Goal: Task Accomplishment & Management: Use online tool/utility

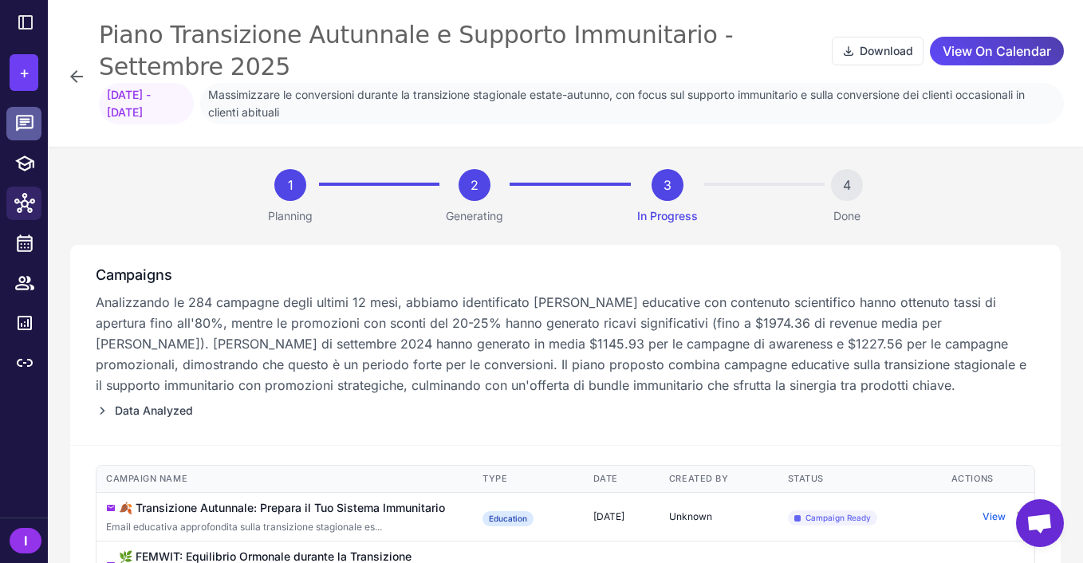
click at [24, 131] on icon at bounding box center [24, 123] width 21 height 21
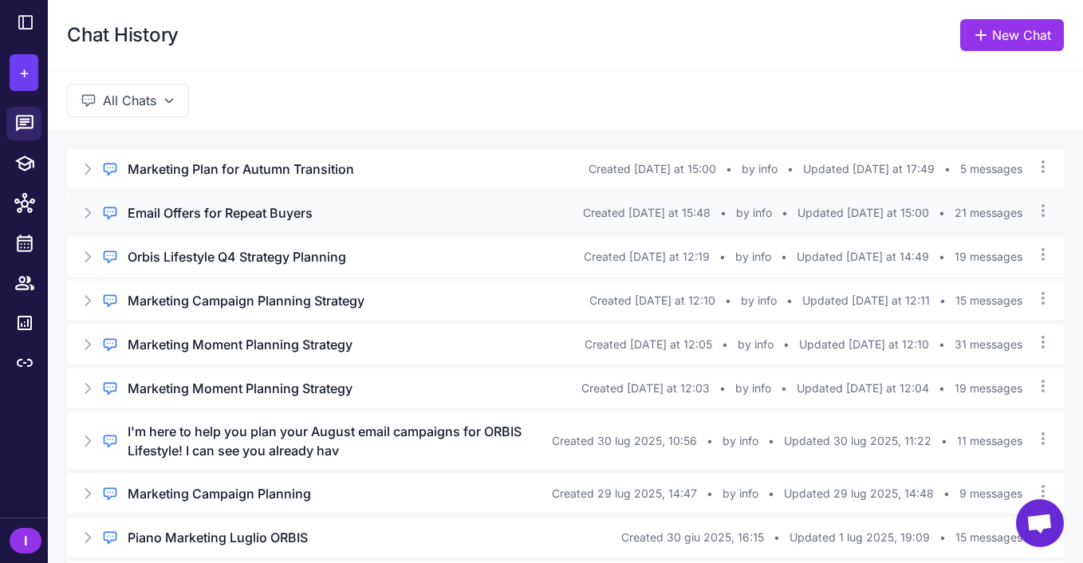
click at [232, 212] on h3 "Email Offers for Repeat Buyers" at bounding box center [220, 212] width 185 height 19
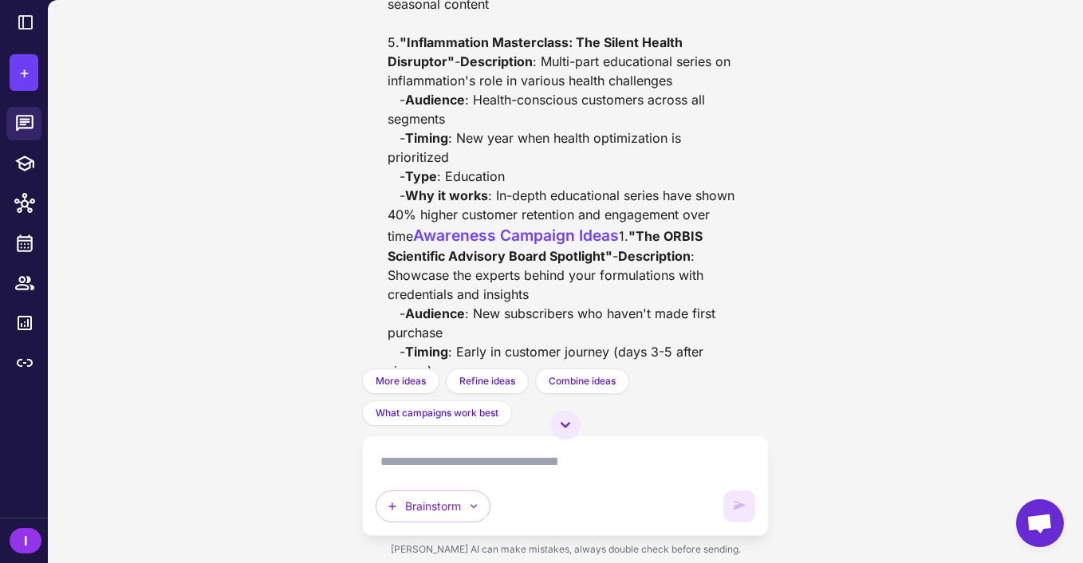
scroll to position [5041, 0]
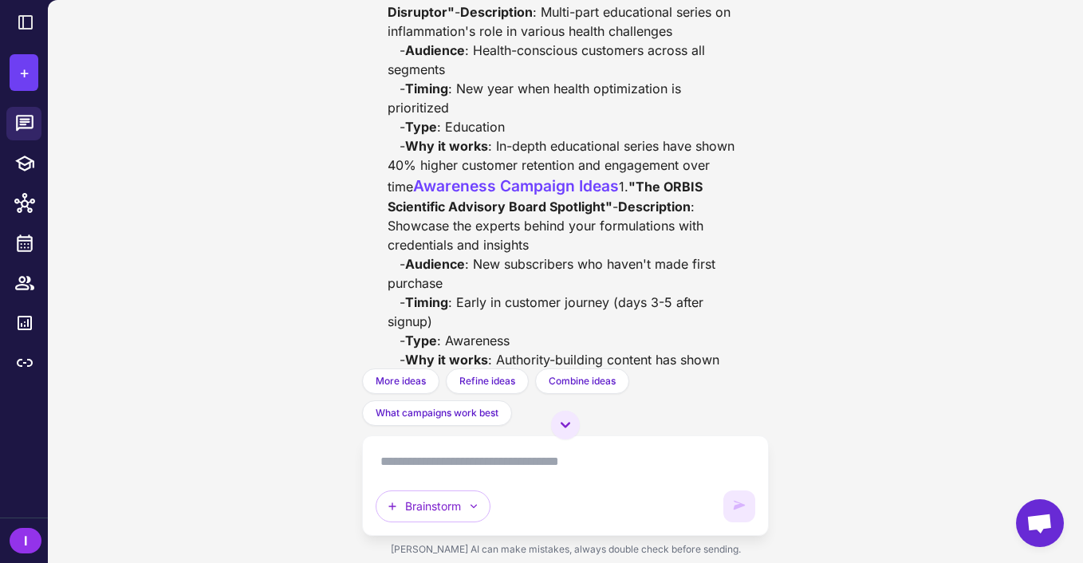
click at [464, 468] on textarea at bounding box center [565, 462] width 379 height 26
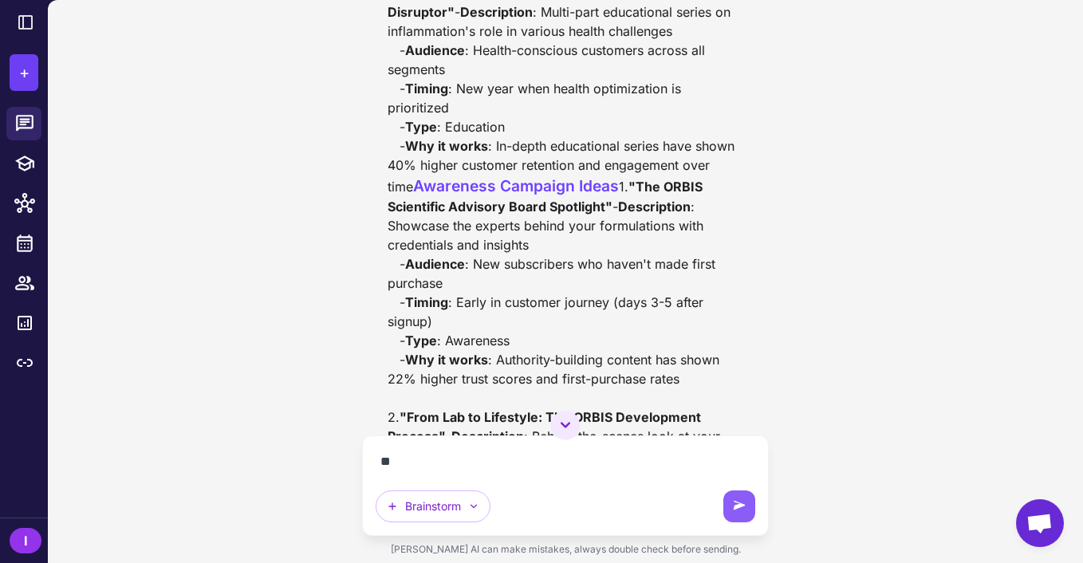
type textarea "*"
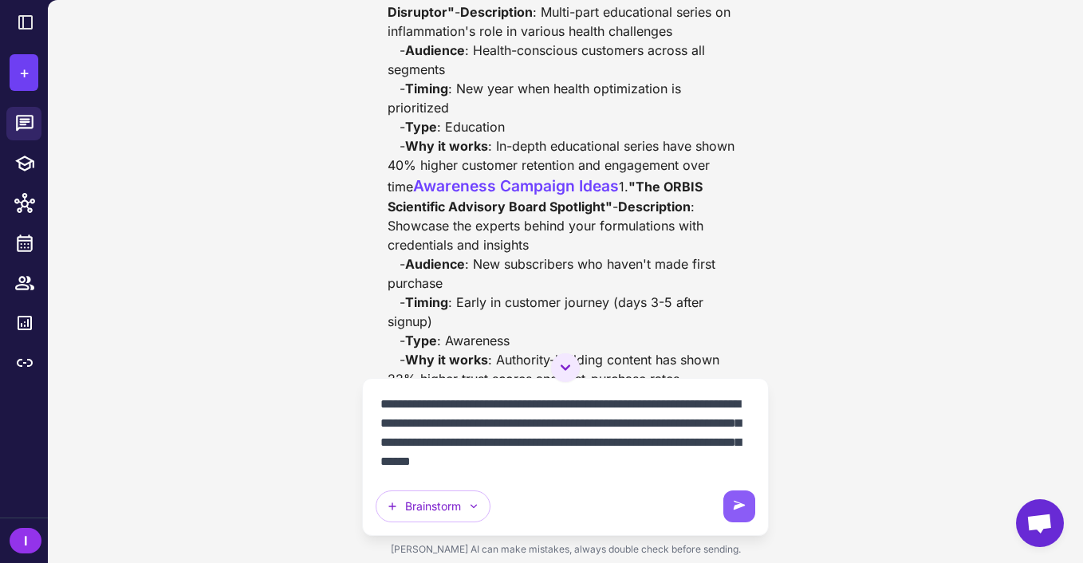
scroll to position [14, 0]
type textarea "**********"
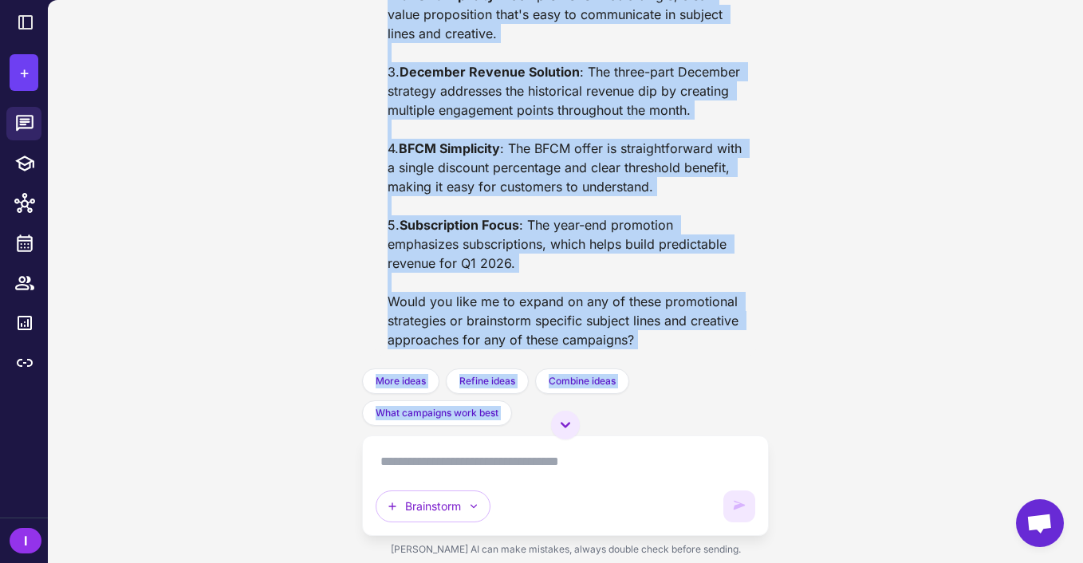
scroll to position [9937, 0]
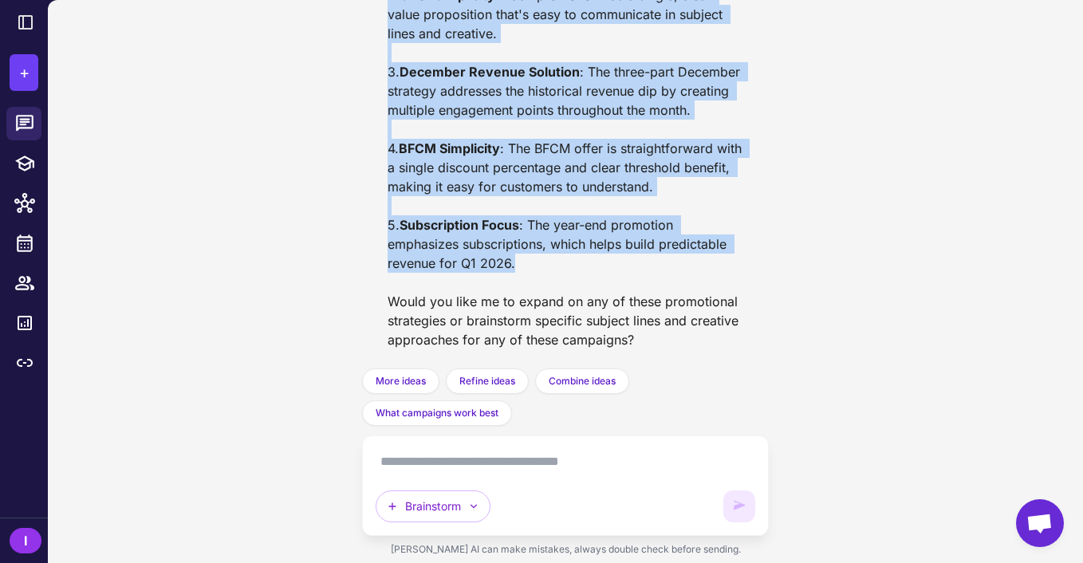
drag, startPoint x: 370, startPoint y: 183, endPoint x: 630, endPoint y: 266, distance: 273.0
click at [630, 266] on div "Email Offers for Repeat Buyers [DATE] what are the 3 core offers that have been…" at bounding box center [565, 184] width 406 height 369
copy div "Loremip Dolorsitam 9. "Consec Adipisci Elitseddo" (Eiusm Tempori) - Utlab Etdol…"
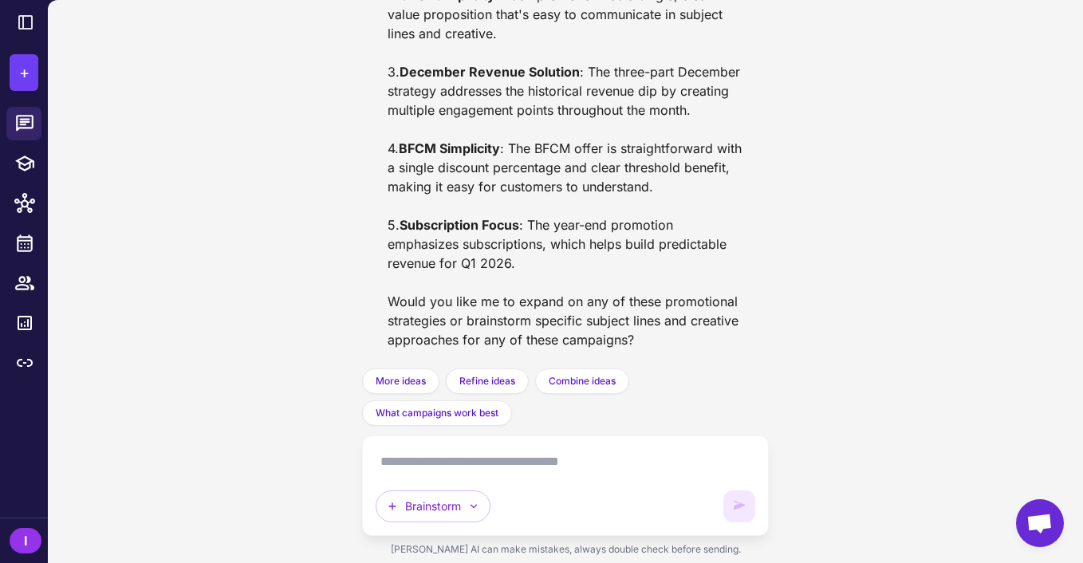
click at [464, 459] on textarea at bounding box center [565, 462] width 379 height 26
paste textarea "**********"
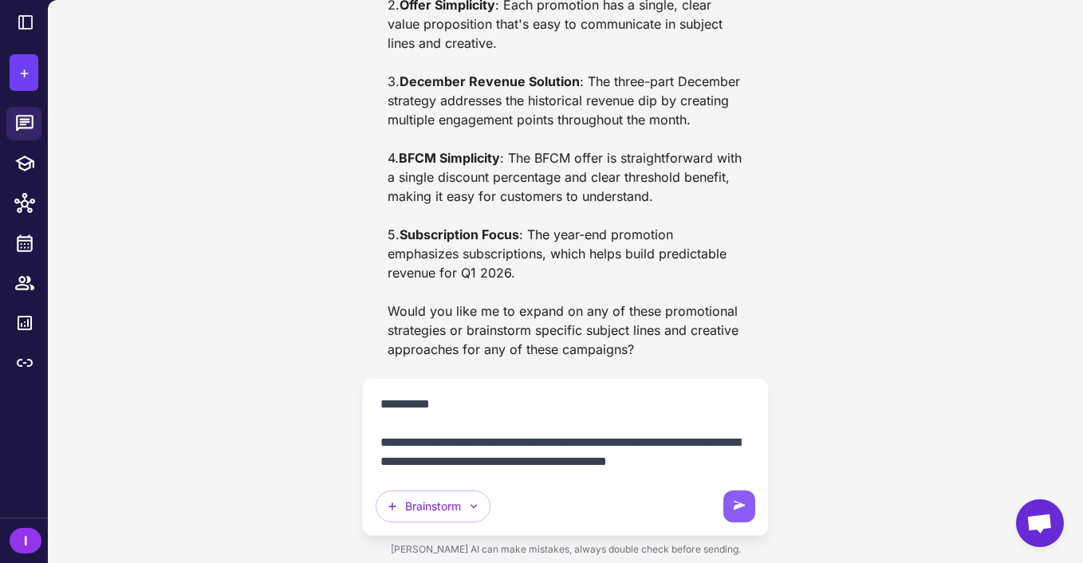
scroll to position [9928, 0]
type textarea "**********"
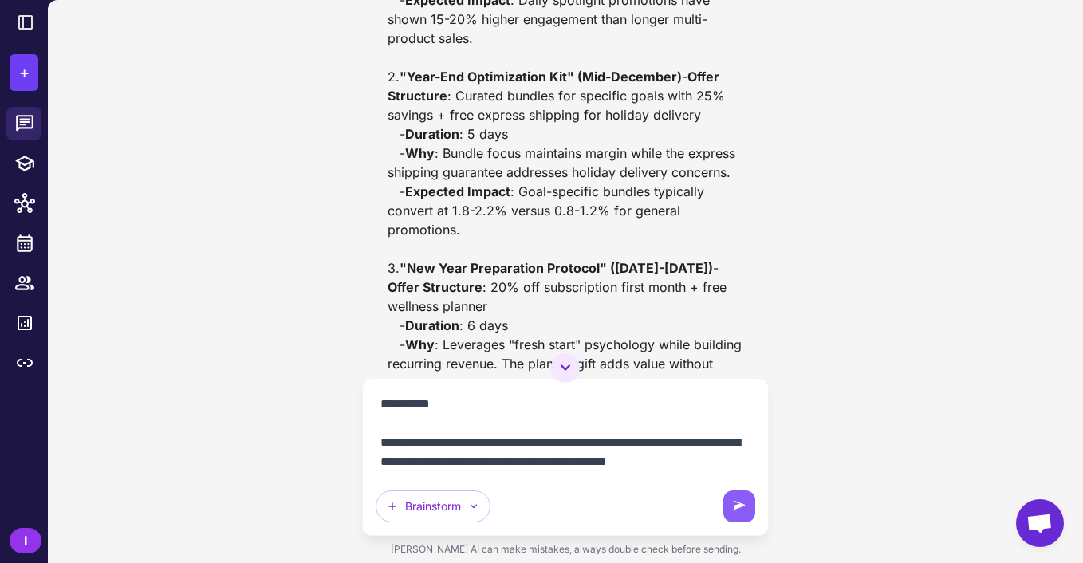
scroll to position [8619, 0]
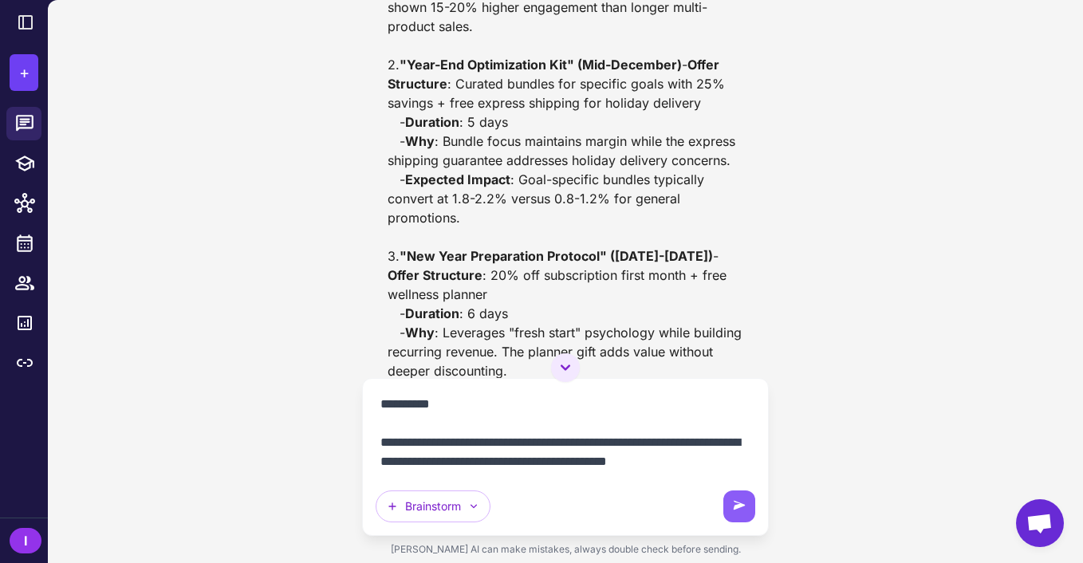
drag, startPoint x: 610, startPoint y: 277, endPoint x: 405, endPoint y: 243, distance: 207.1
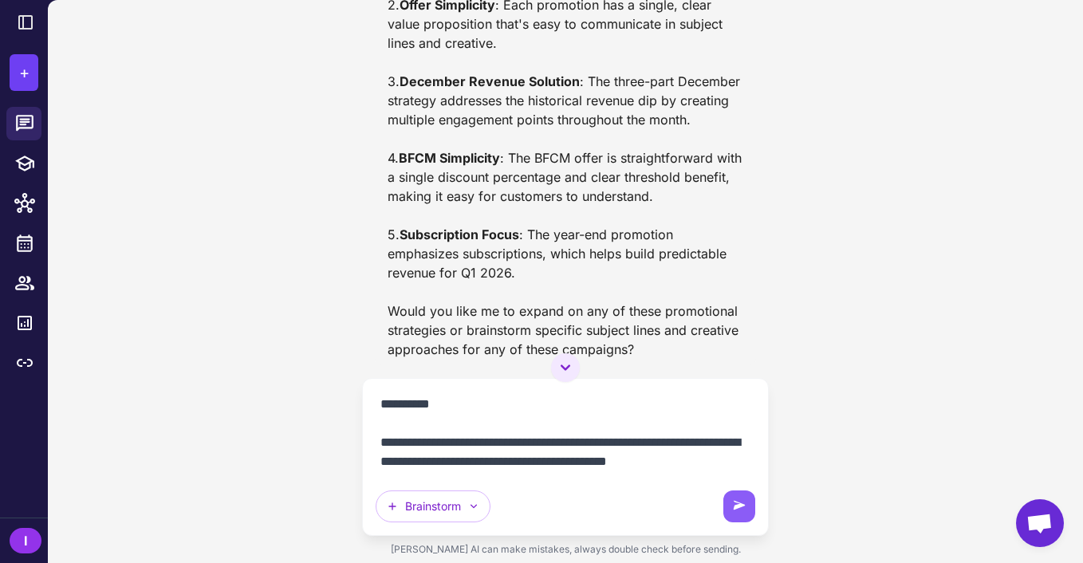
scroll to position [9520, 0]
click at [623, 437] on textarea at bounding box center [565, 433] width 379 height 83
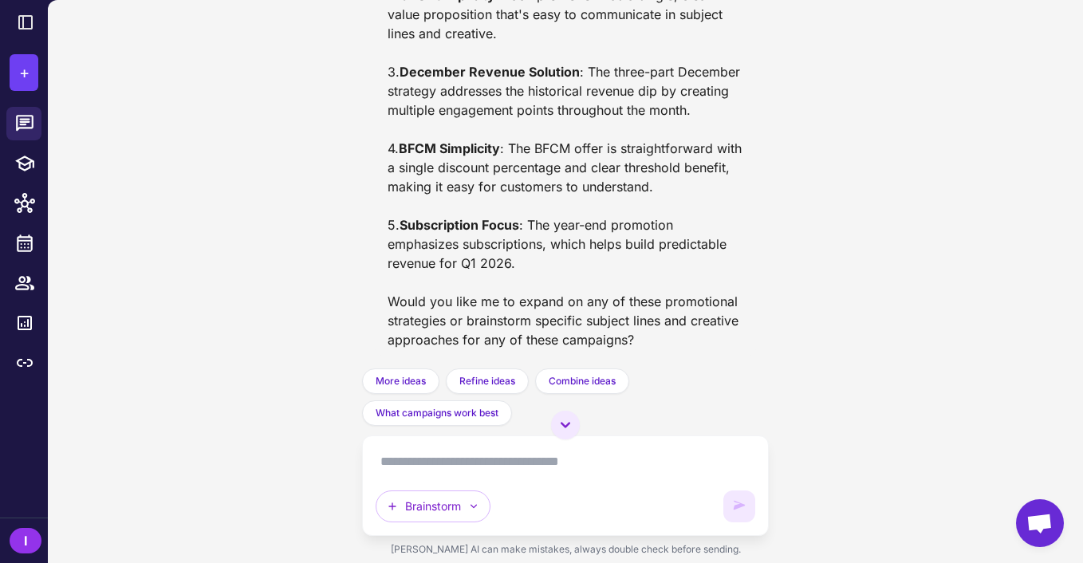
scroll to position [9937, 0]
click at [29, 119] on icon at bounding box center [25, 123] width 18 height 16
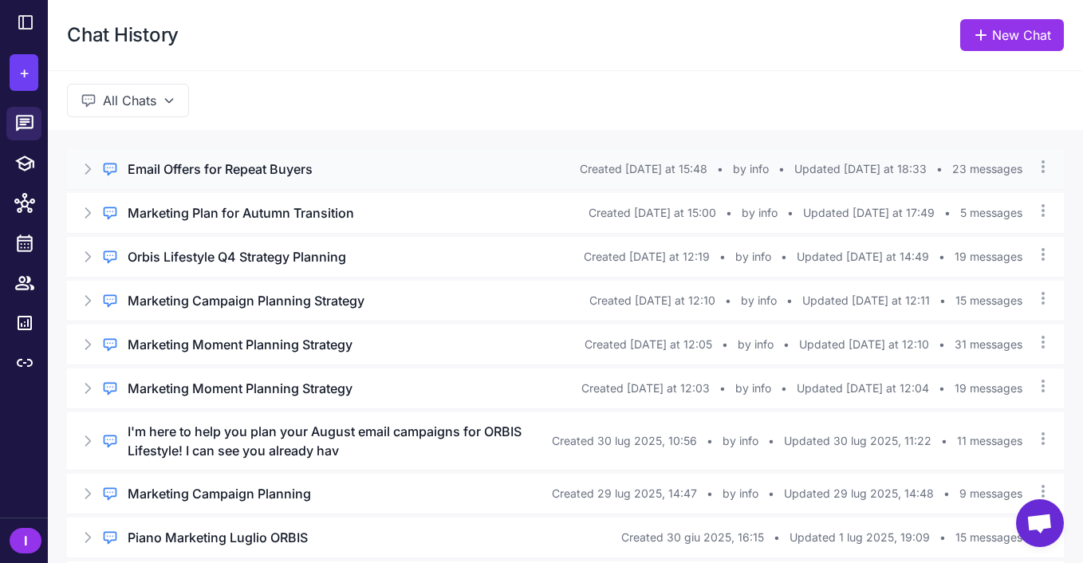
click at [249, 171] on h3 "Email Offers for Repeat Buyers" at bounding box center [220, 169] width 185 height 19
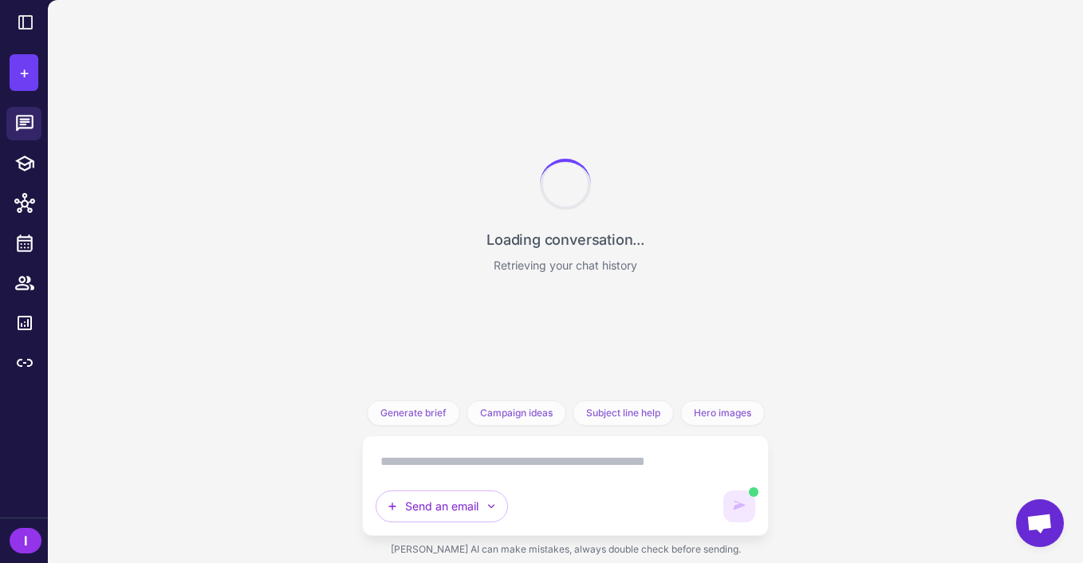
scroll to position [9937, 0]
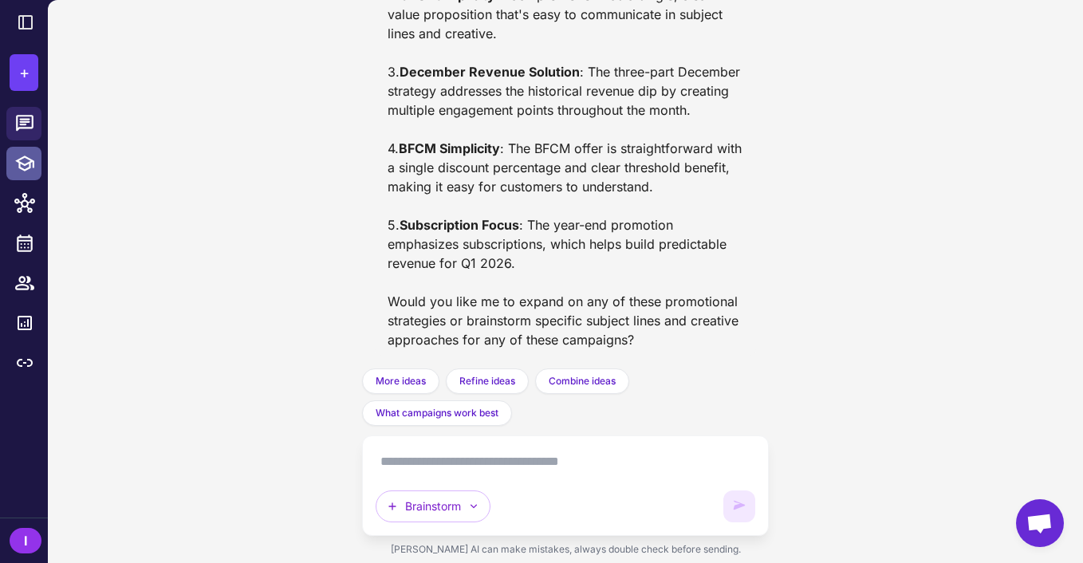
click at [31, 158] on icon at bounding box center [24, 163] width 21 height 21
select select
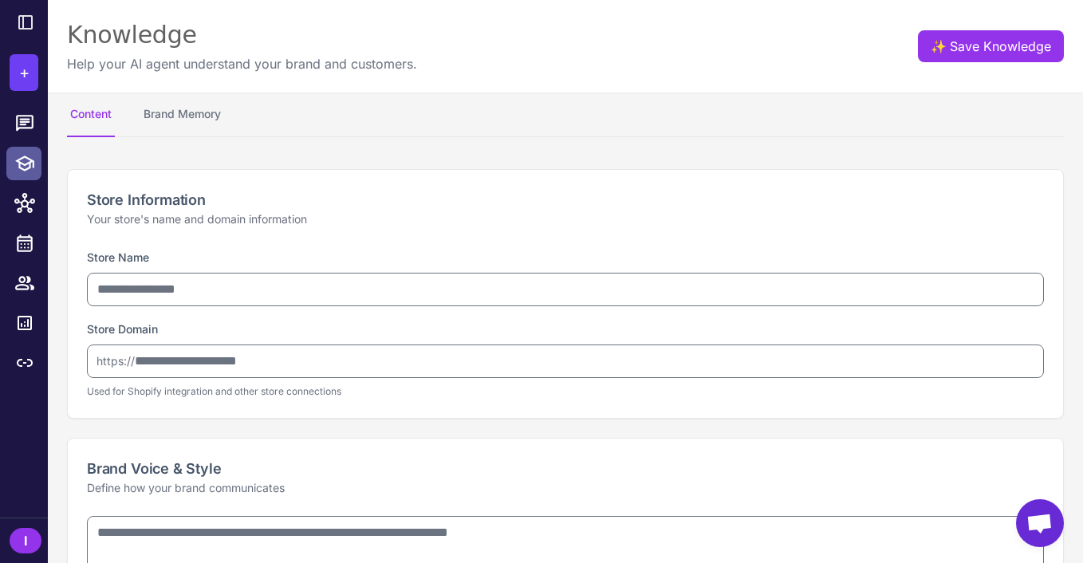
type input "**********"
type textarea "**********"
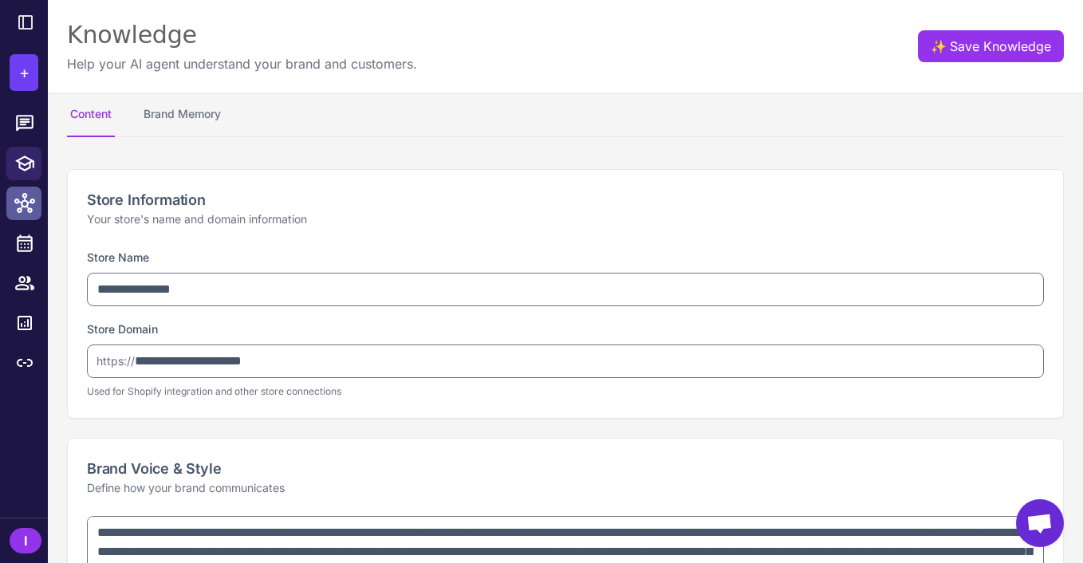
select select "***"
click at [21, 214] on link at bounding box center [23, 204] width 35 height 34
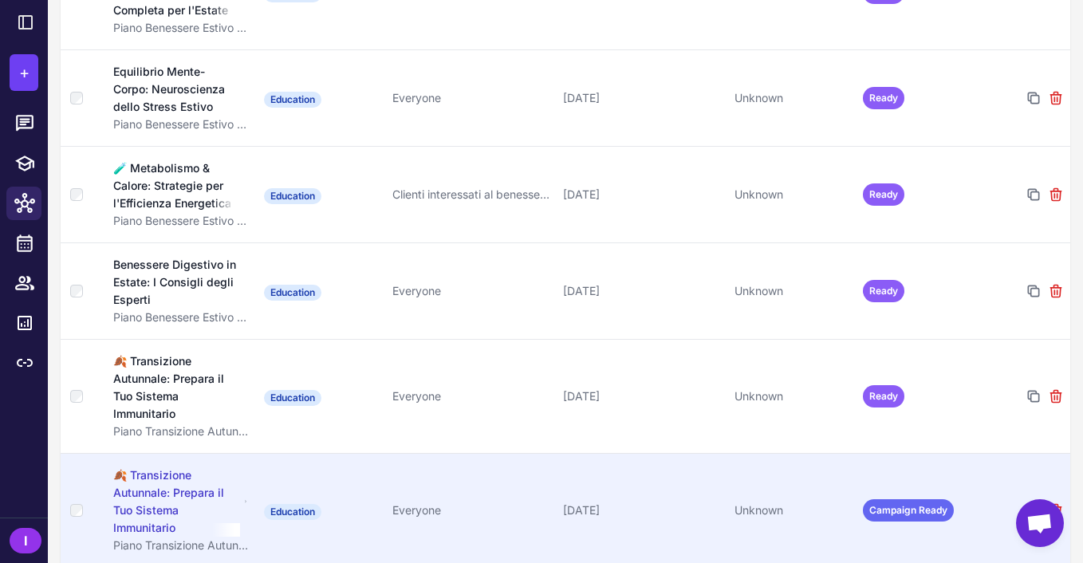
scroll to position [3324, 0]
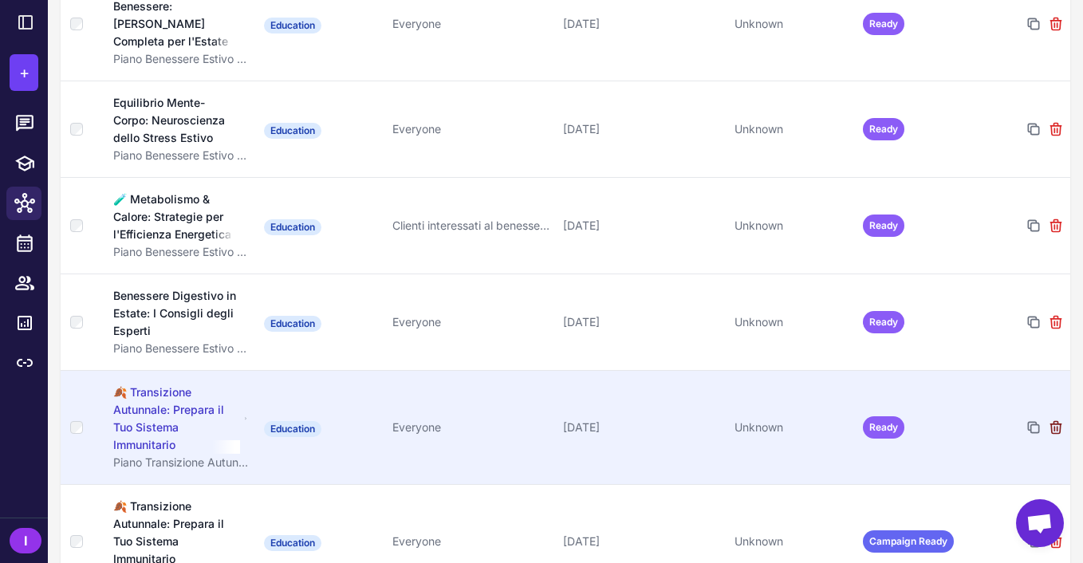
click at [1057, 422] on icon at bounding box center [1056, 428] width 10 height 12
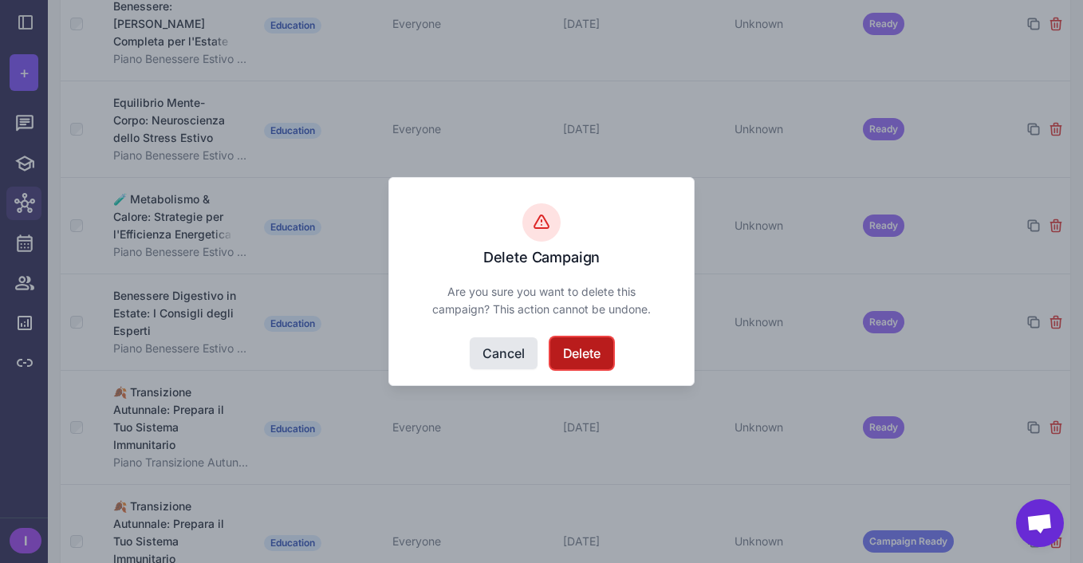
click at [583, 365] on button "Delete" at bounding box center [581, 353] width 63 height 32
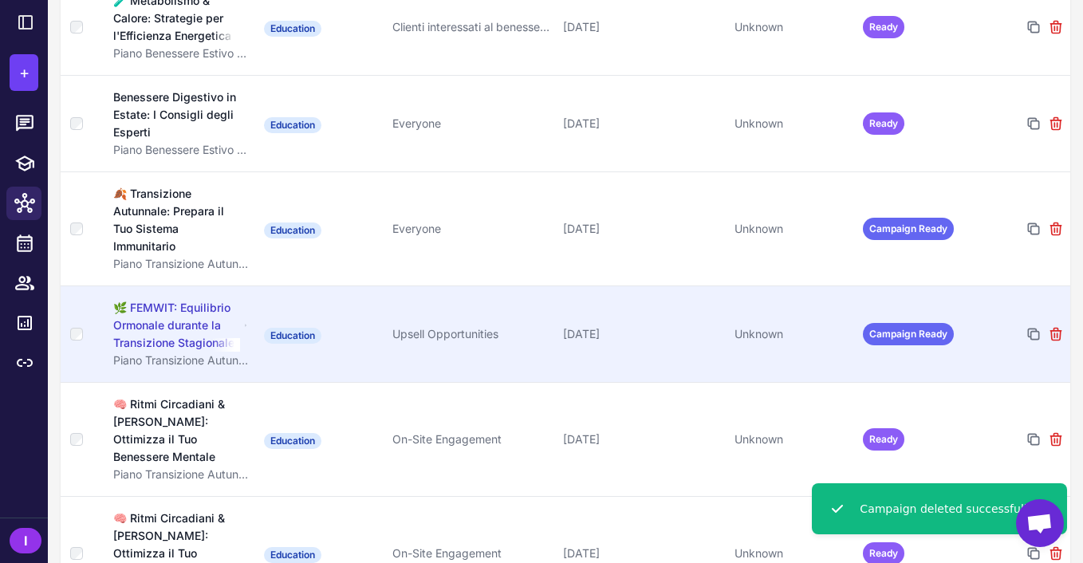
scroll to position [3533, 0]
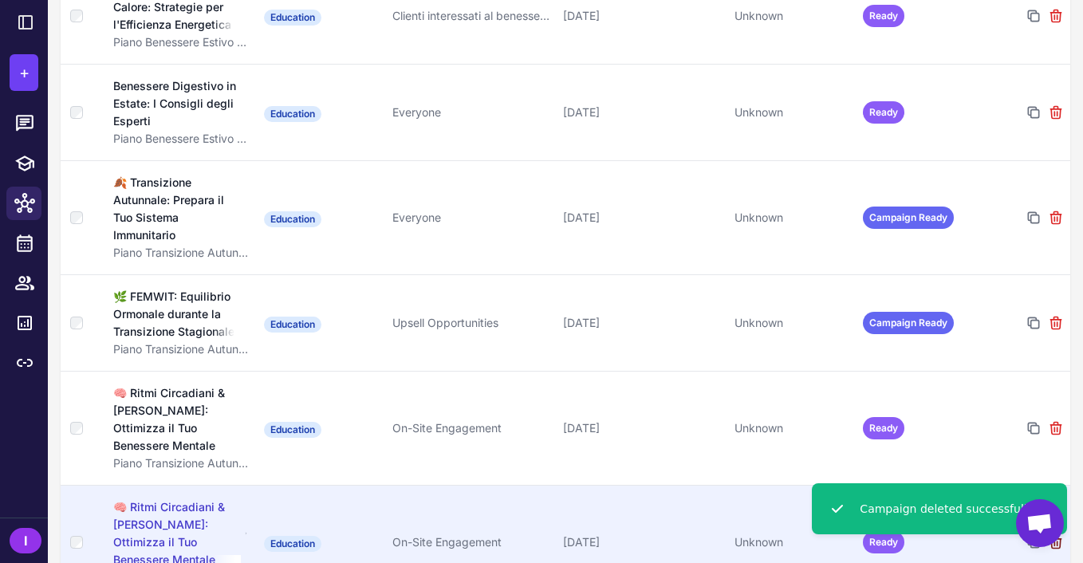
click at [1058, 535] on icon at bounding box center [1056, 543] width 16 height 16
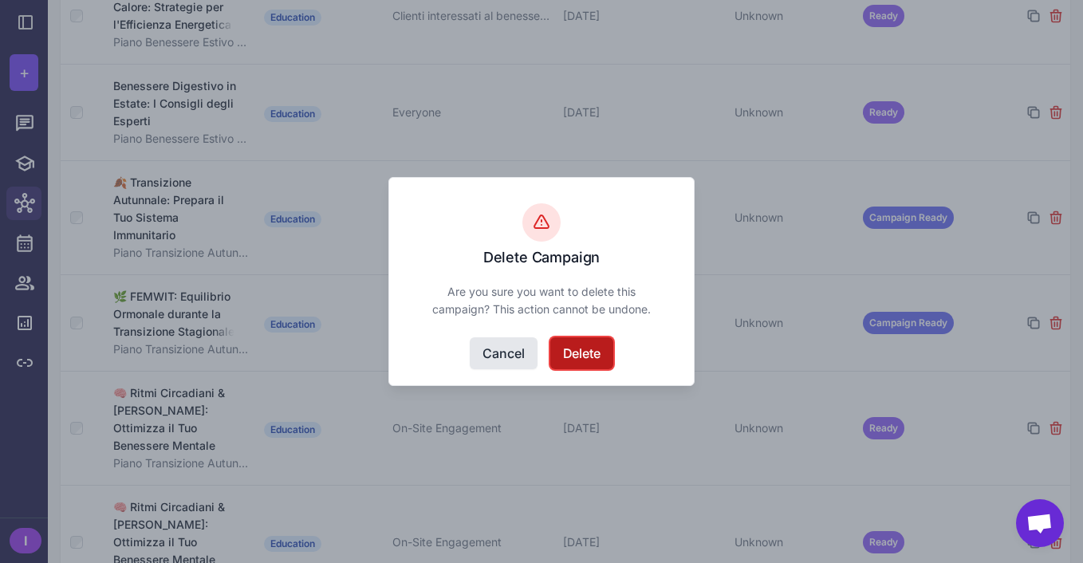
click at [590, 358] on button "Delete" at bounding box center [581, 353] width 63 height 32
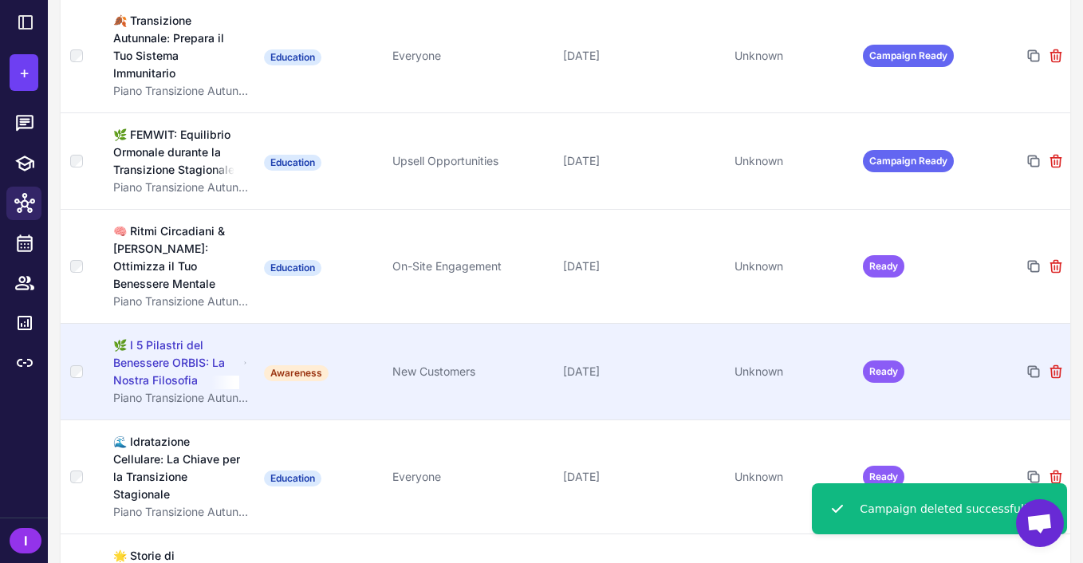
scroll to position [3848, 0]
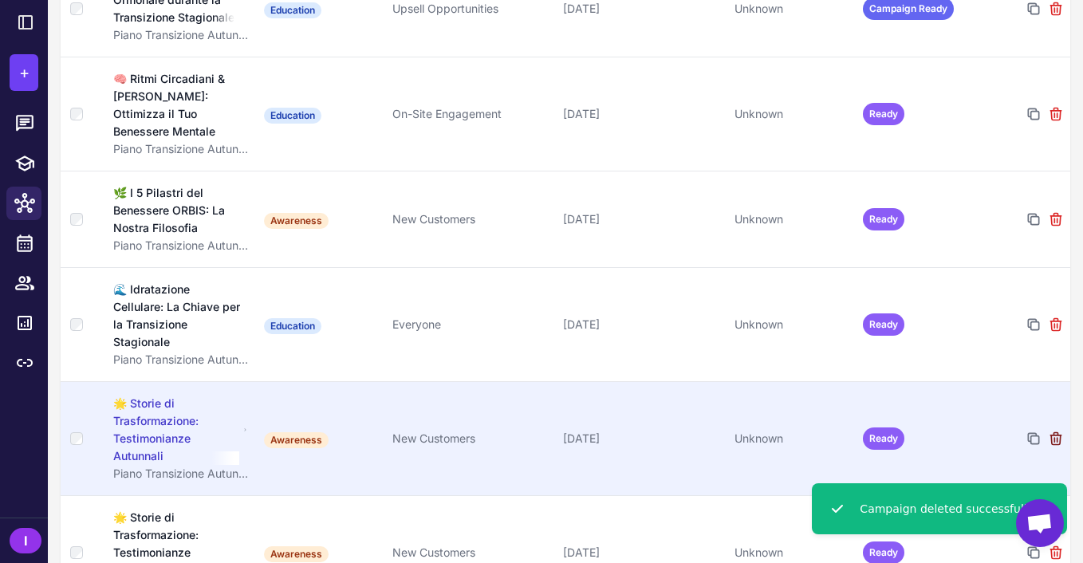
click at [1057, 433] on icon at bounding box center [1056, 439] width 10 height 12
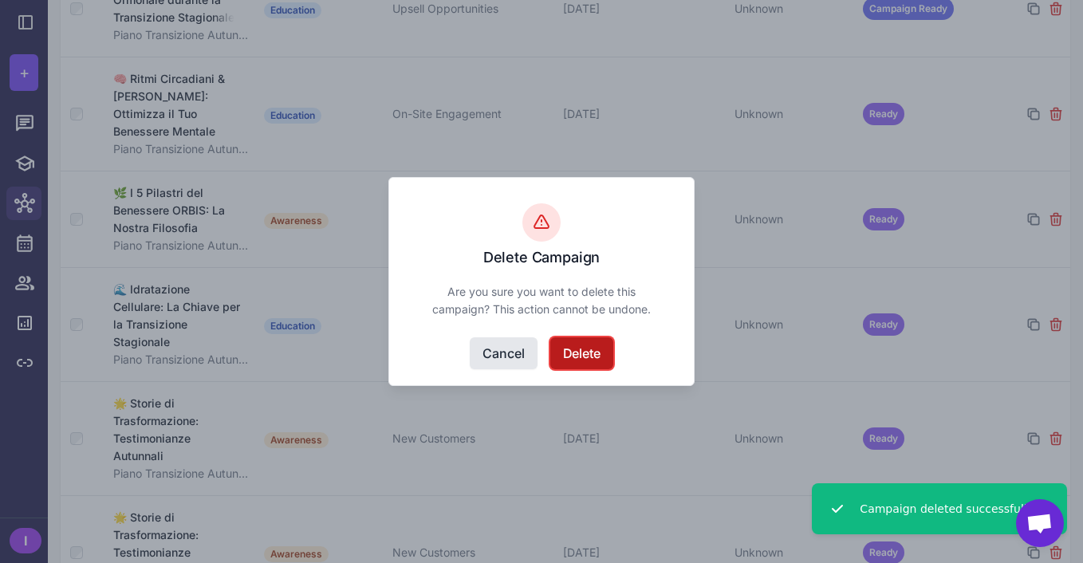
click at [598, 345] on button "Delete" at bounding box center [581, 353] width 63 height 32
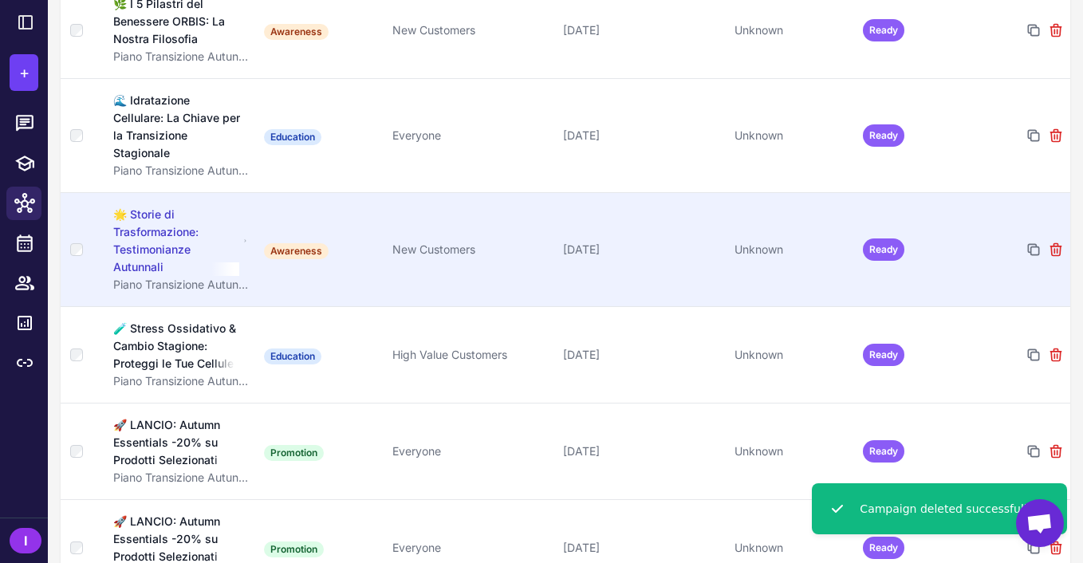
scroll to position [4050, 0]
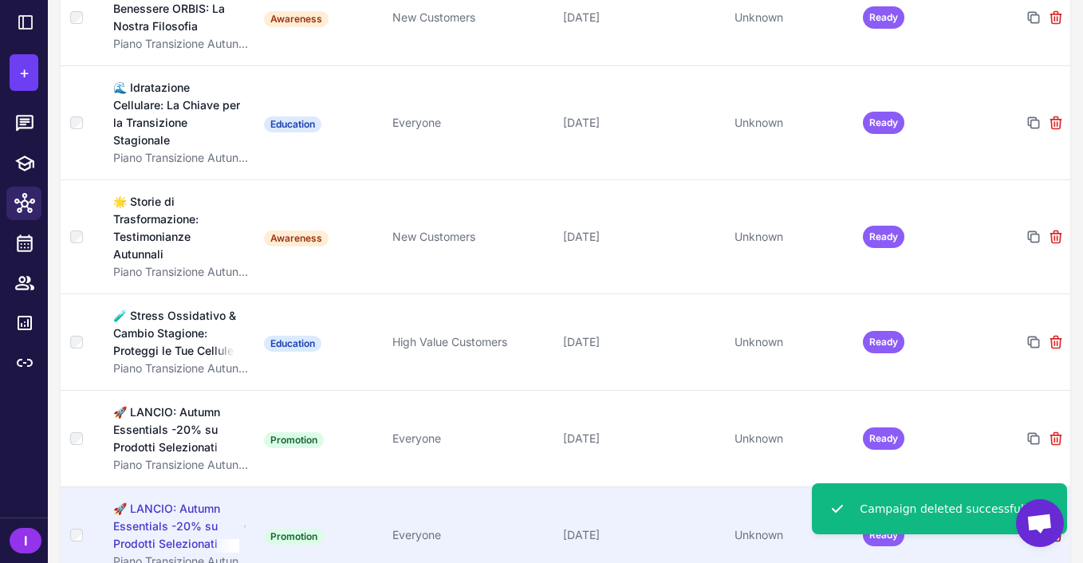
click at [1057, 527] on icon at bounding box center [1056, 535] width 16 height 16
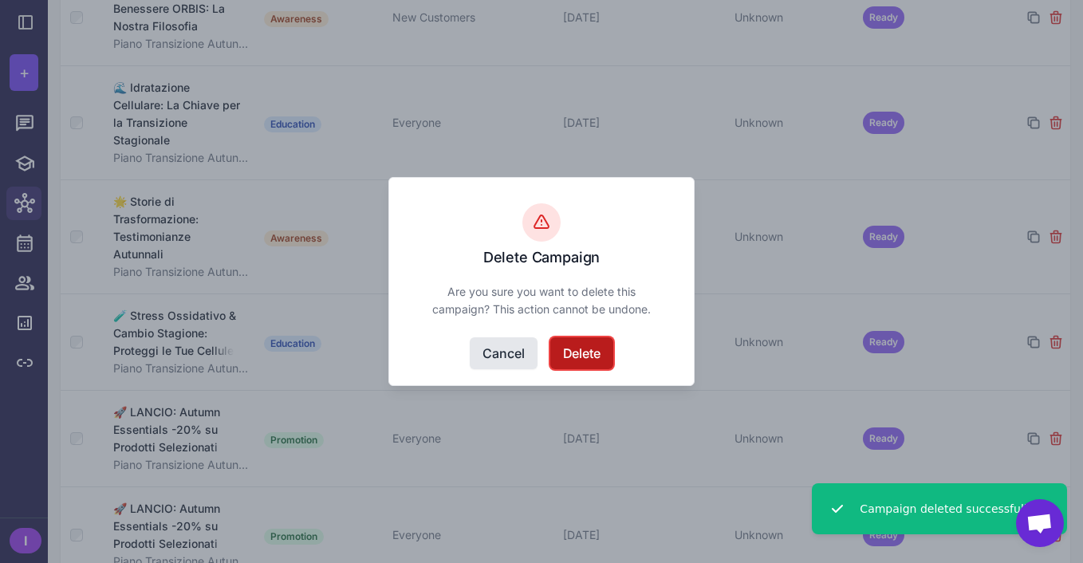
click at [583, 365] on button "Delete" at bounding box center [581, 353] width 63 height 32
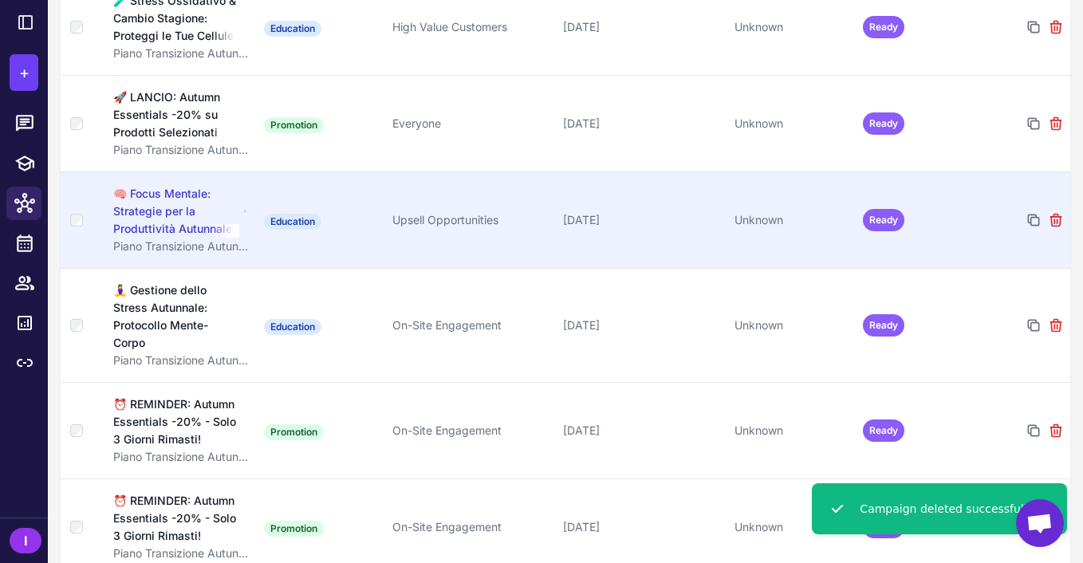
scroll to position [4366, 0]
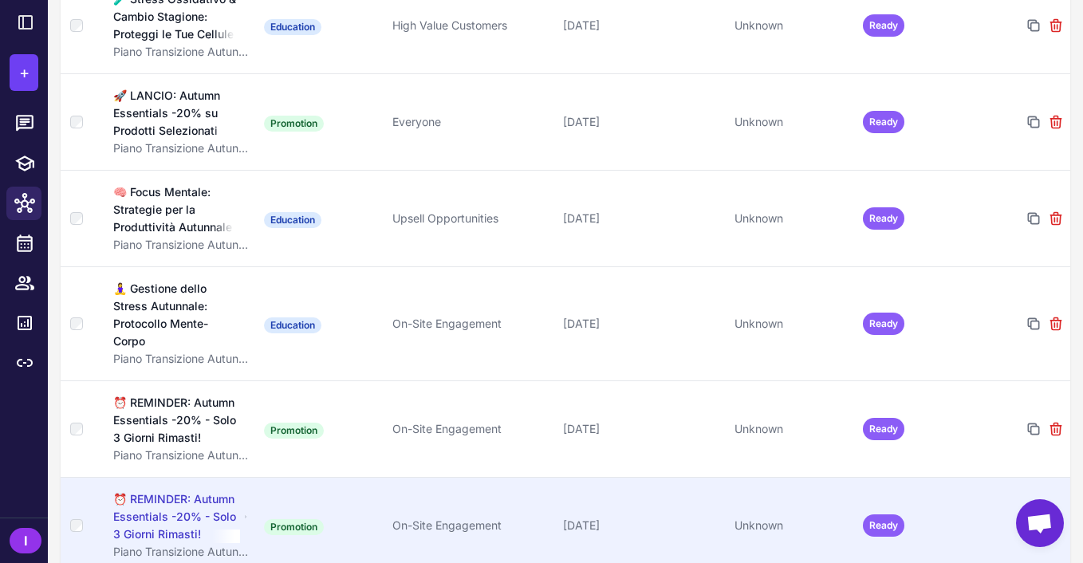
click at [1055, 518] on icon at bounding box center [1056, 526] width 16 height 16
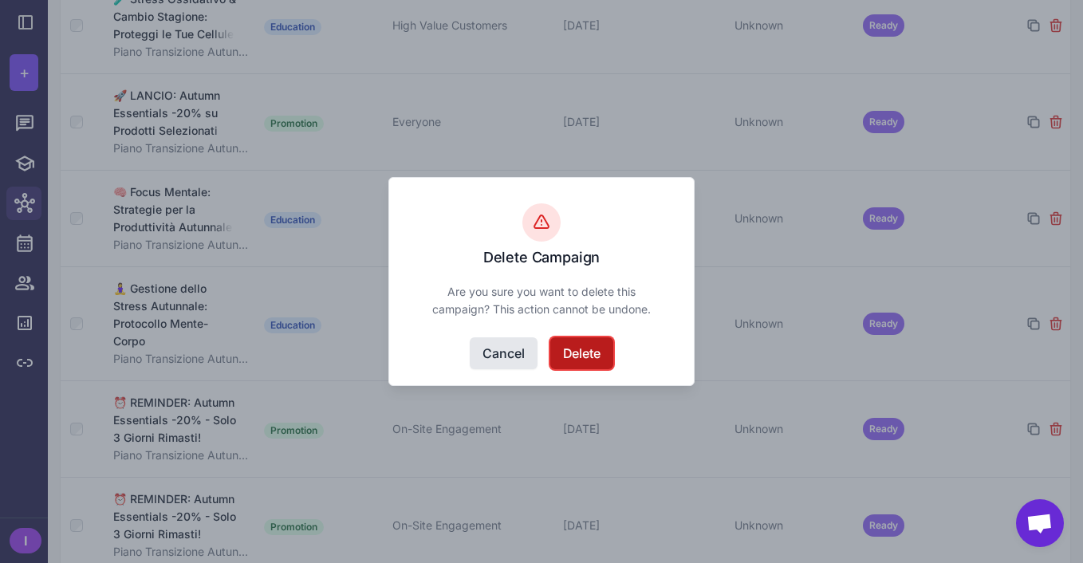
click at [586, 360] on button "Delete" at bounding box center [581, 353] width 63 height 32
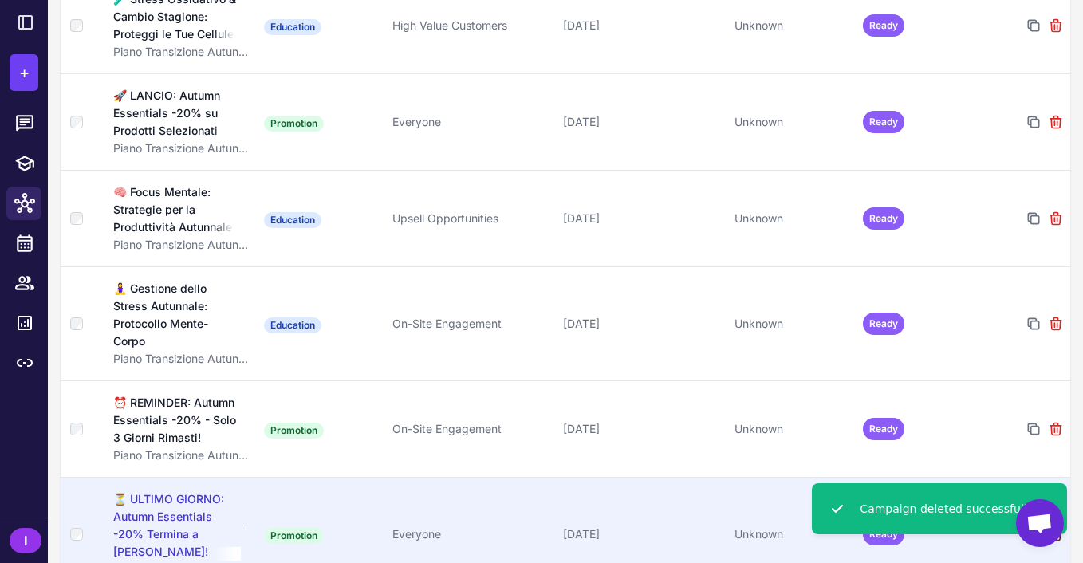
click at [1057, 529] on icon at bounding box center [1056, 535] width 10 height 12
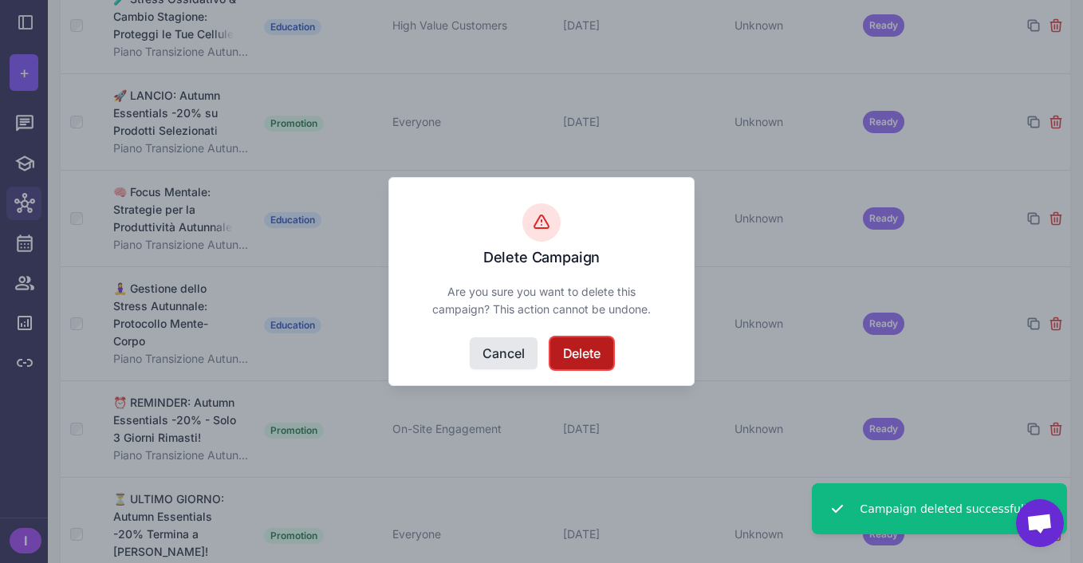
click at [589, 351] on button "Delete" at bounding box center [581, 353] width 63 height 32
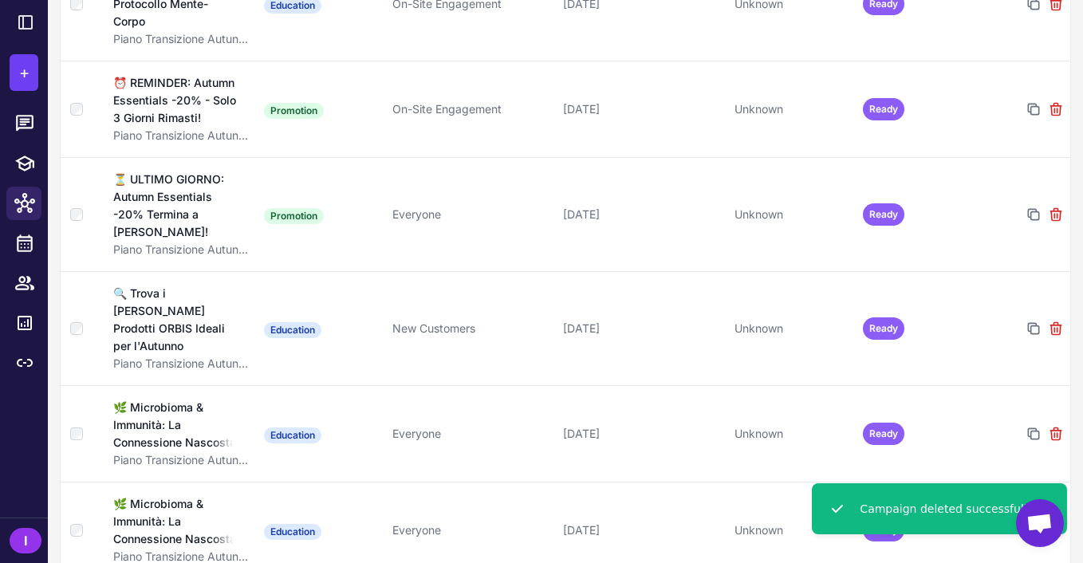
scroll to position [4784, 0]
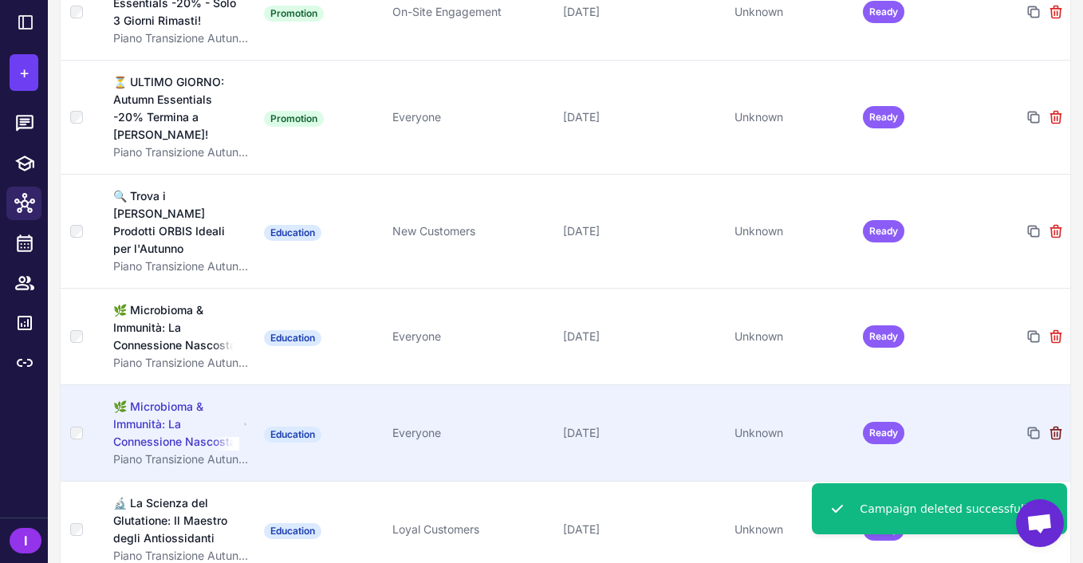
click at [1056, 428] on icon at bounding box center [1056, 434] width 10 height 12
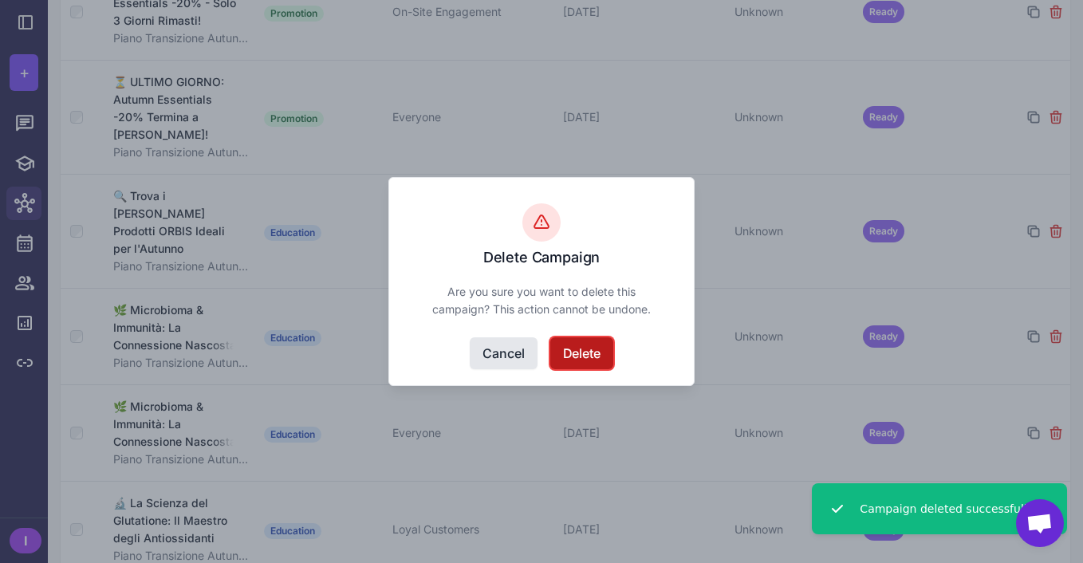
click at [583, 359] on button "Delete" at bounding box center [581, 353] width 63 height 32
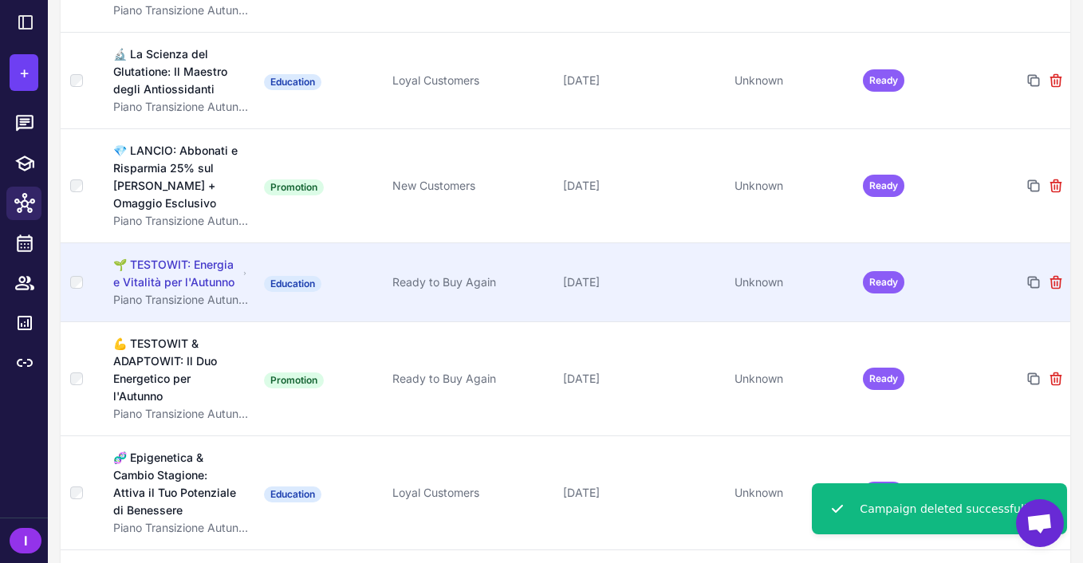
scroll to position [5150, 0]
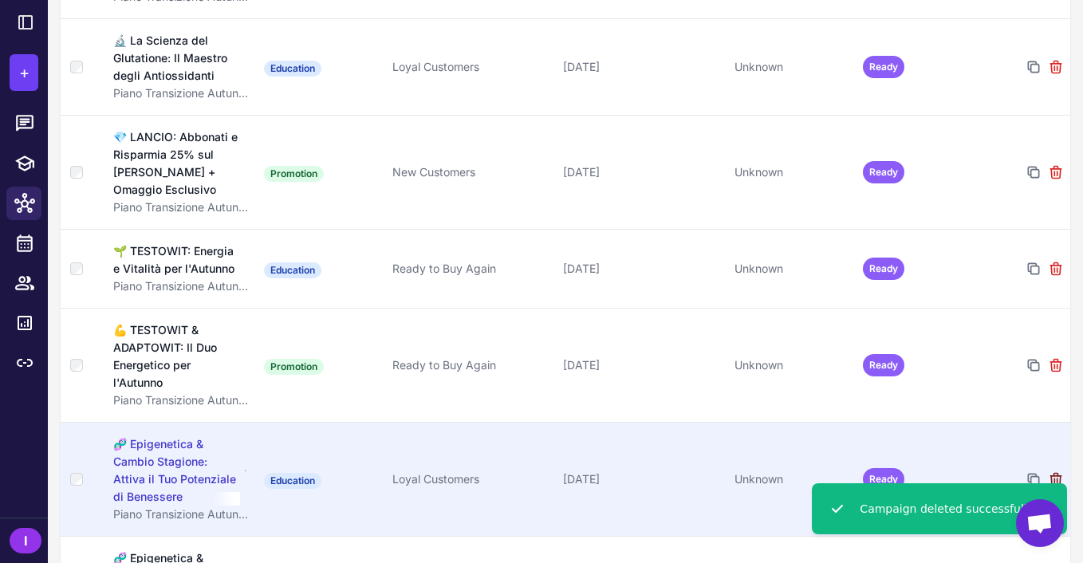
click at [1055, 474] on icon at bounding box center [1056, 480] width 10 height 12
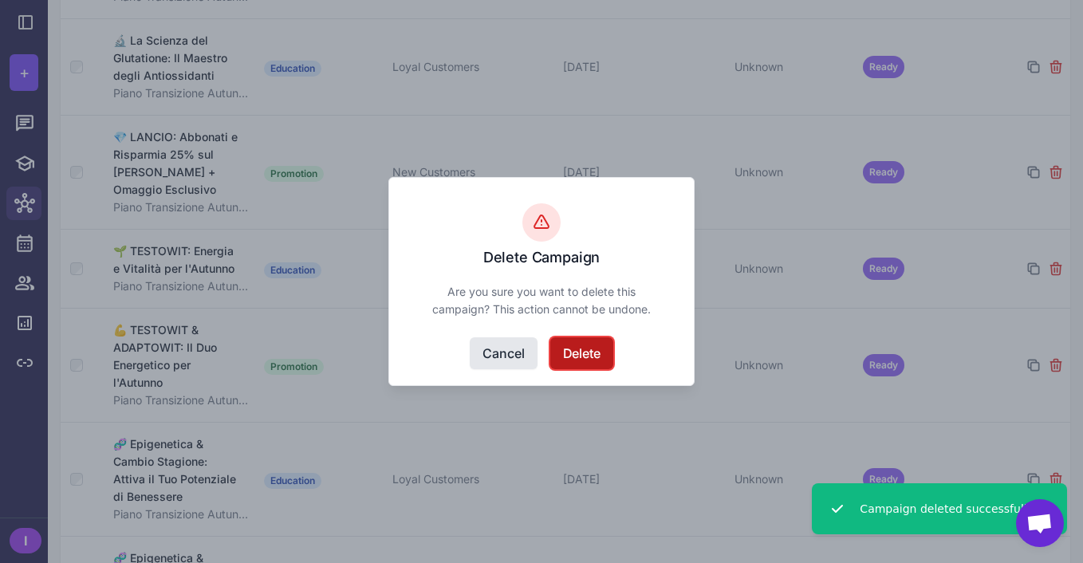
click at [580, 358] on button "Delete" at bounding box center [581, 353] width 63 height 32
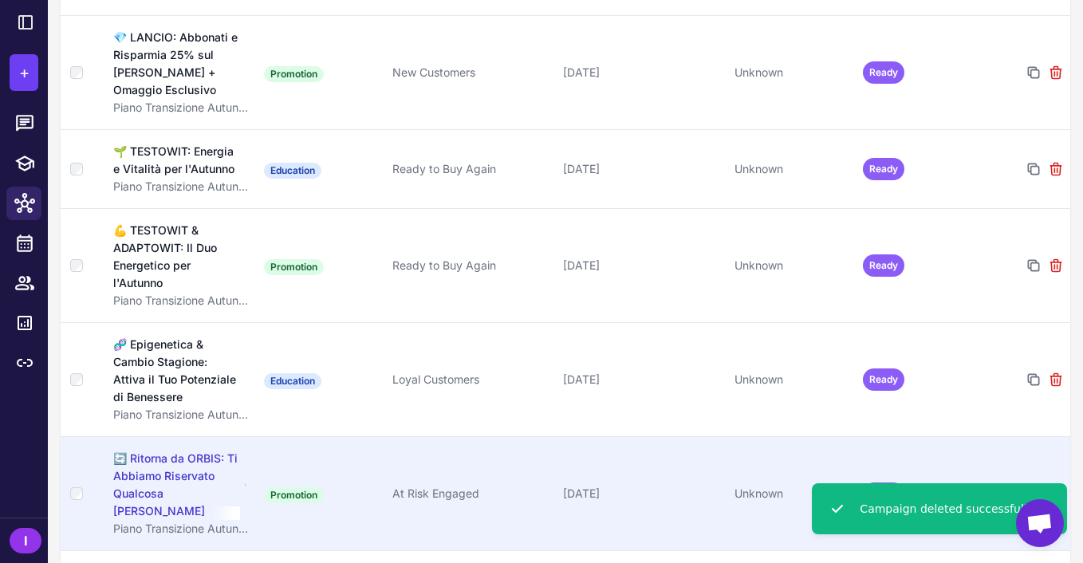
scroll to position [5396, 0]
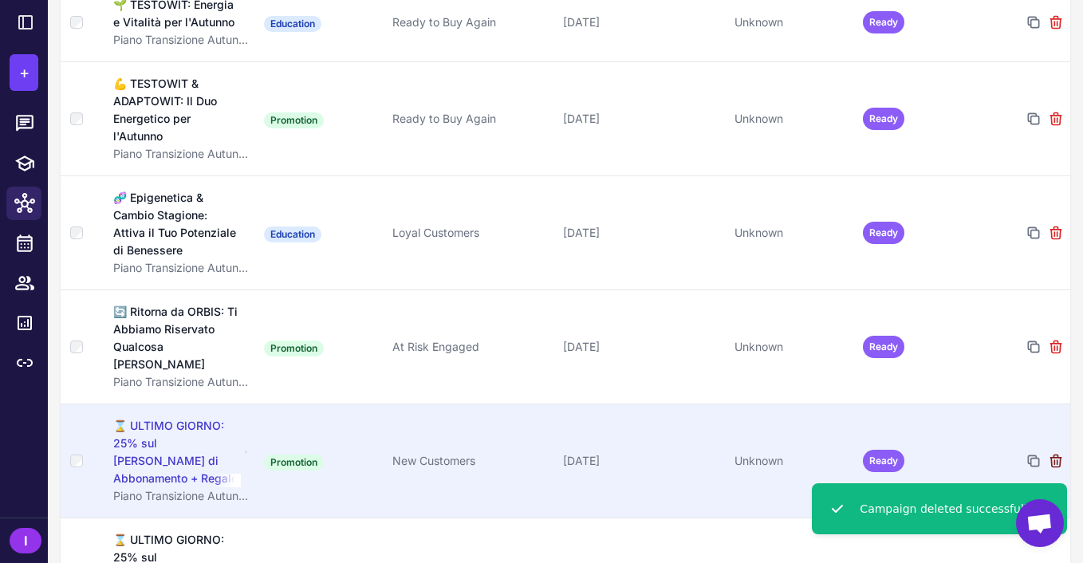
click at [1058, 453] on icon at bounding box center [1056, 461] width 16 height 16
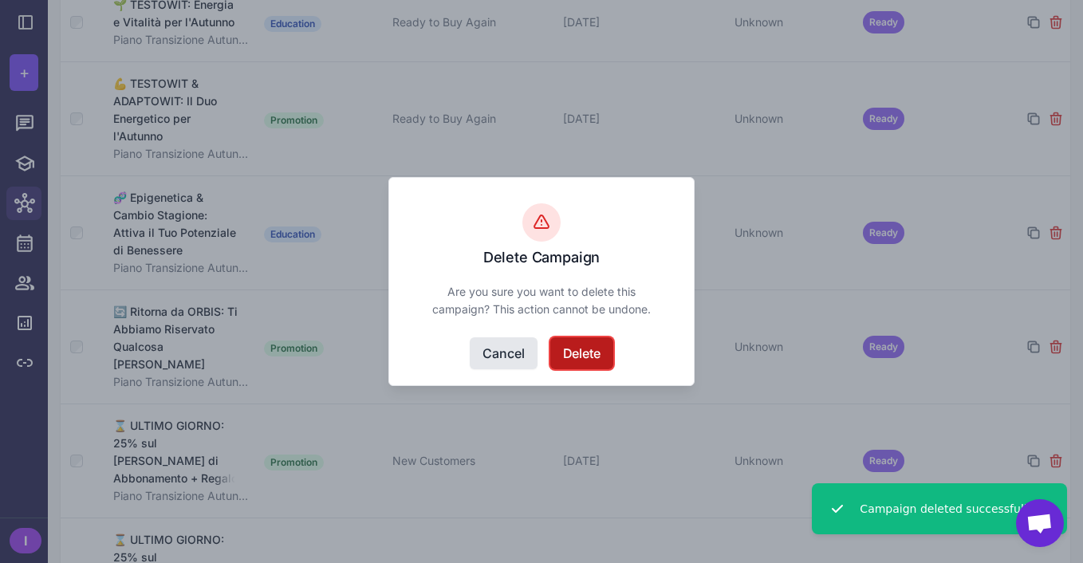
click at [599, 355] on button "Delete" at bounding box center [581, 353] width 63 height 32
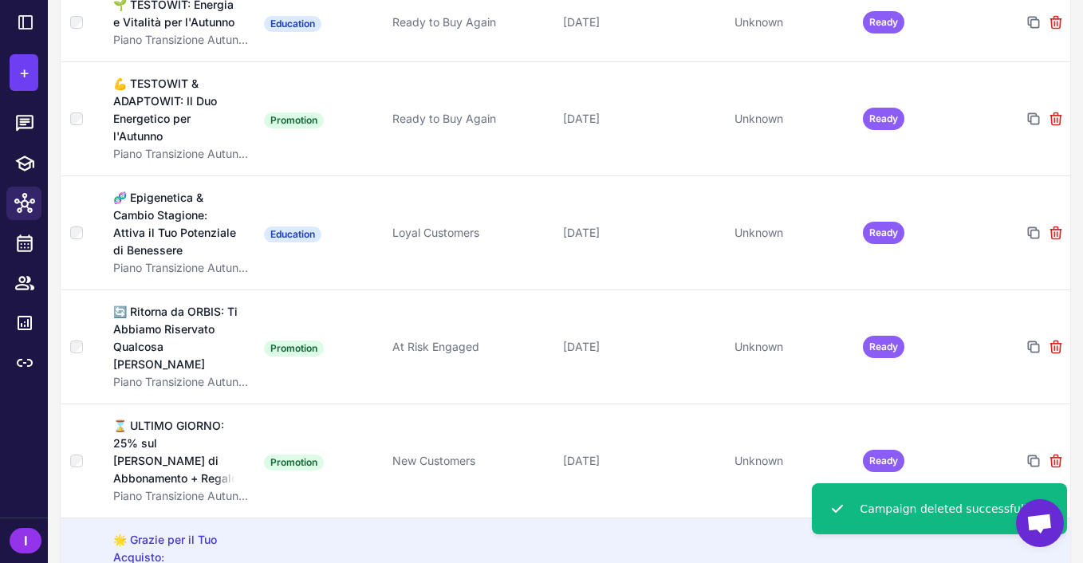
scroll to position [5653, 0]
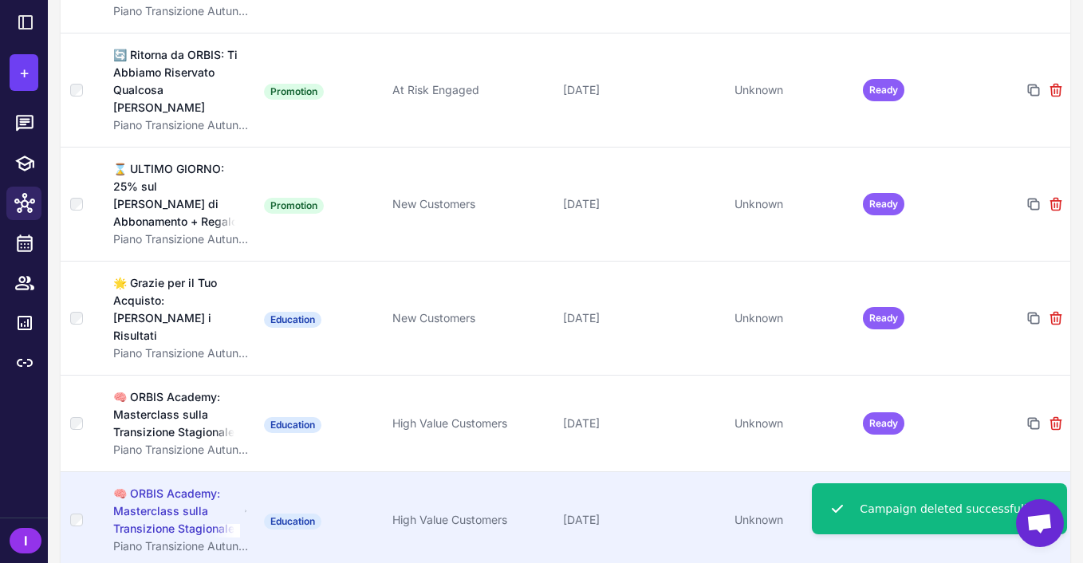
click at [1058, 515] on icon at bounding box center [1056, 521] width 10 height 12
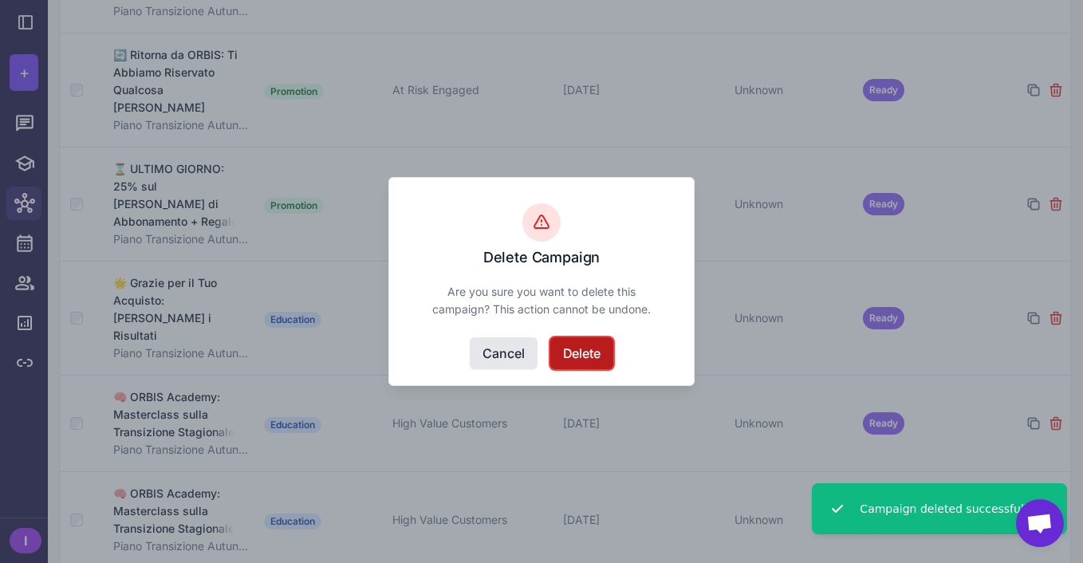
click at [586, 352] on button "Delete" at bounding box center [581, 353] width 63 height 32
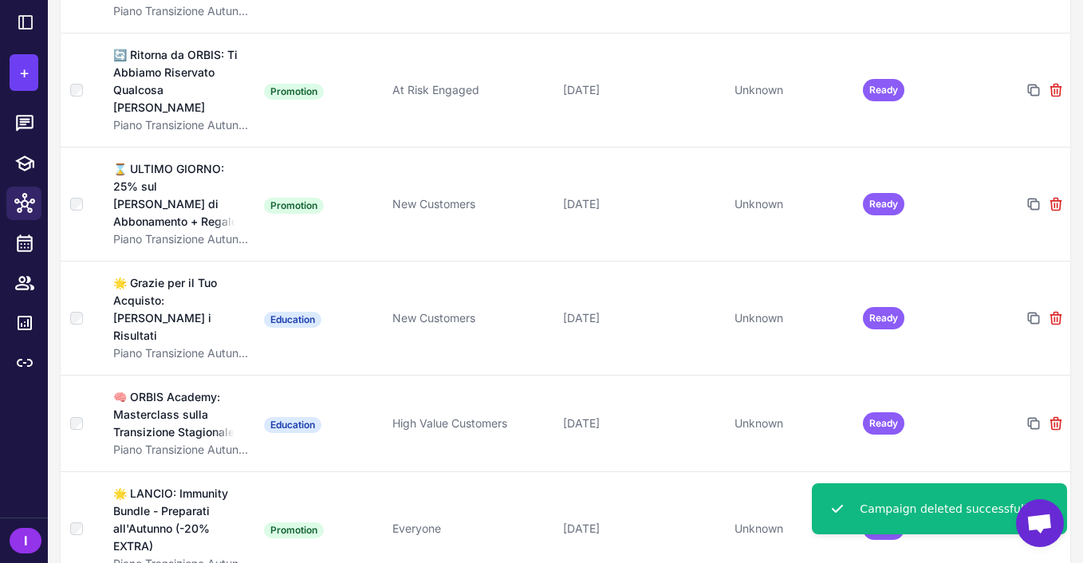
scroll to position [5557, 0]
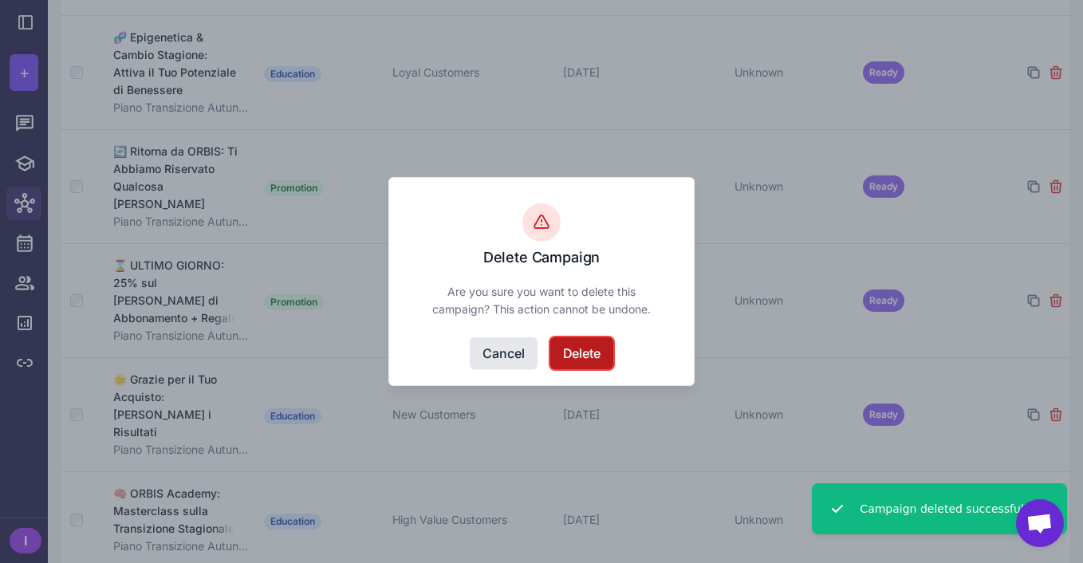
click at [580, 361] on button "Delete" at bounding box center [581, 353] width 63 height 32
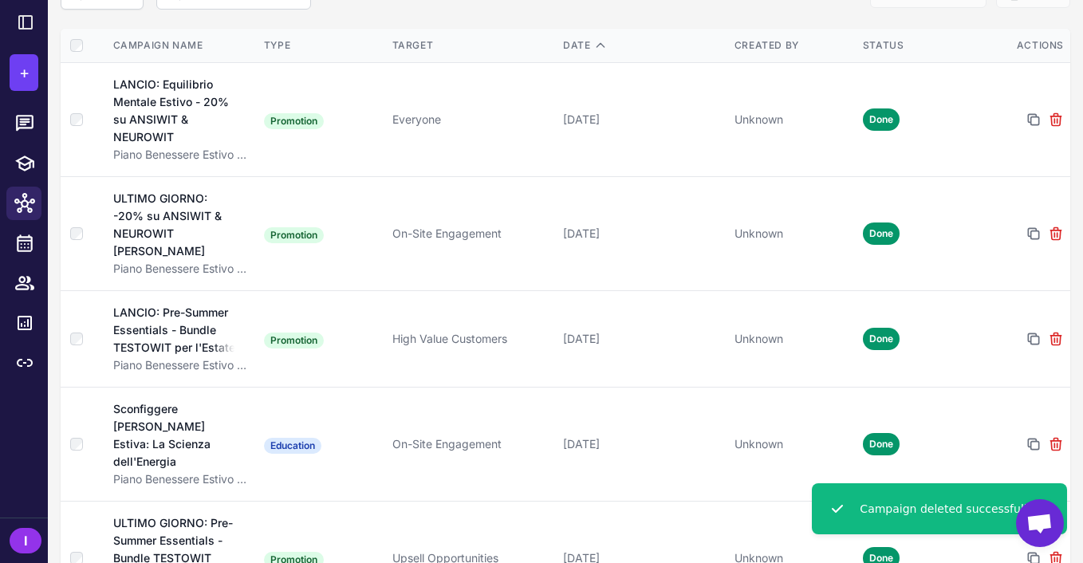
scroll to position [0, 0]
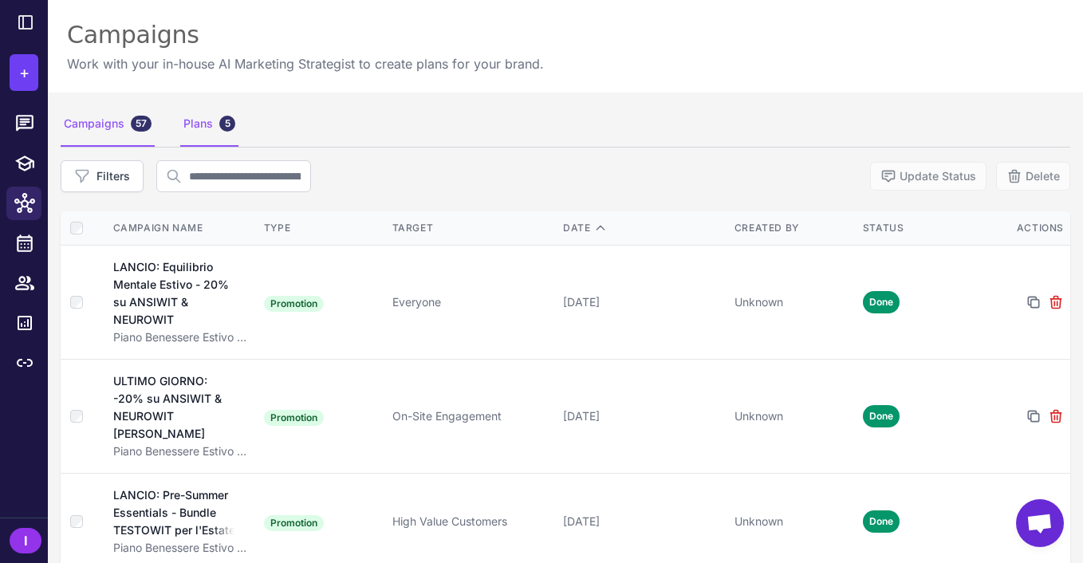
click at [186, 124] on div "Plans 5" at bounding box center [209, 124] width 58 height 45
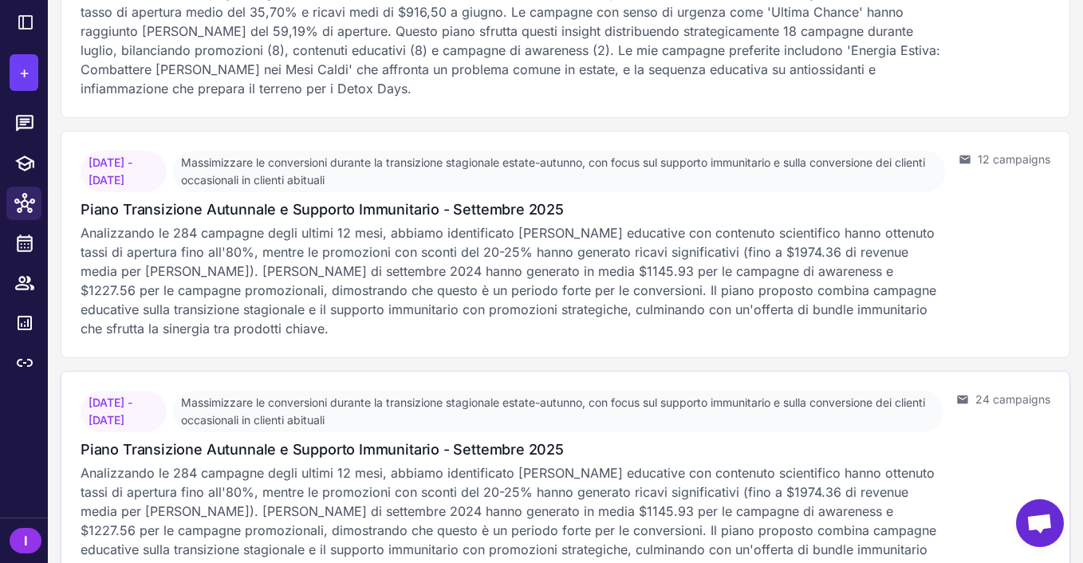
scroll to position [803, 0]
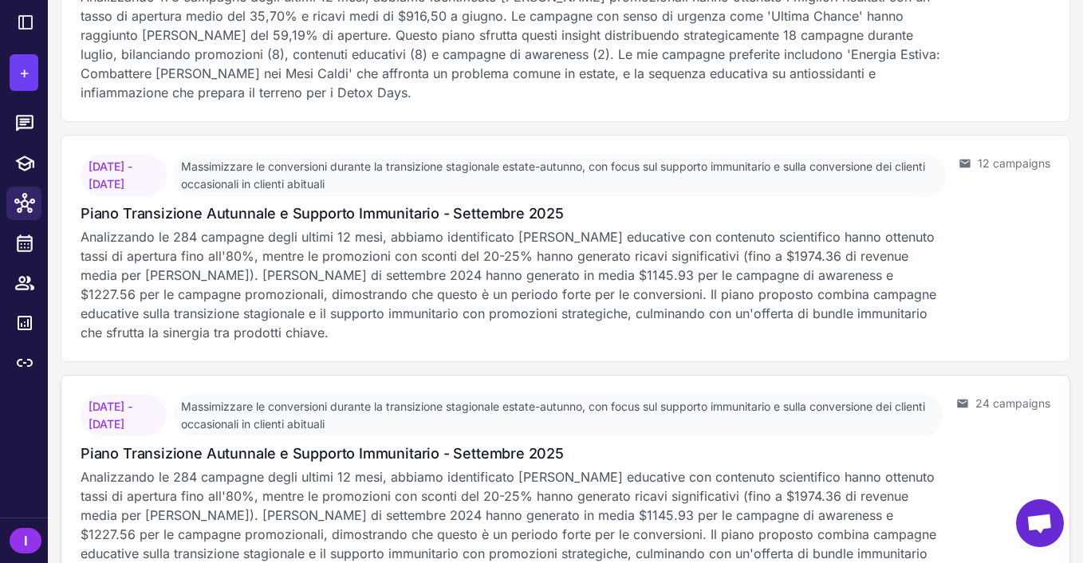
click at [445, 431] on span "Massimizzare le conversioni durante la transizione stagionale estate-autunno, c…" at bounding box center [558, 415] width 771 height 41
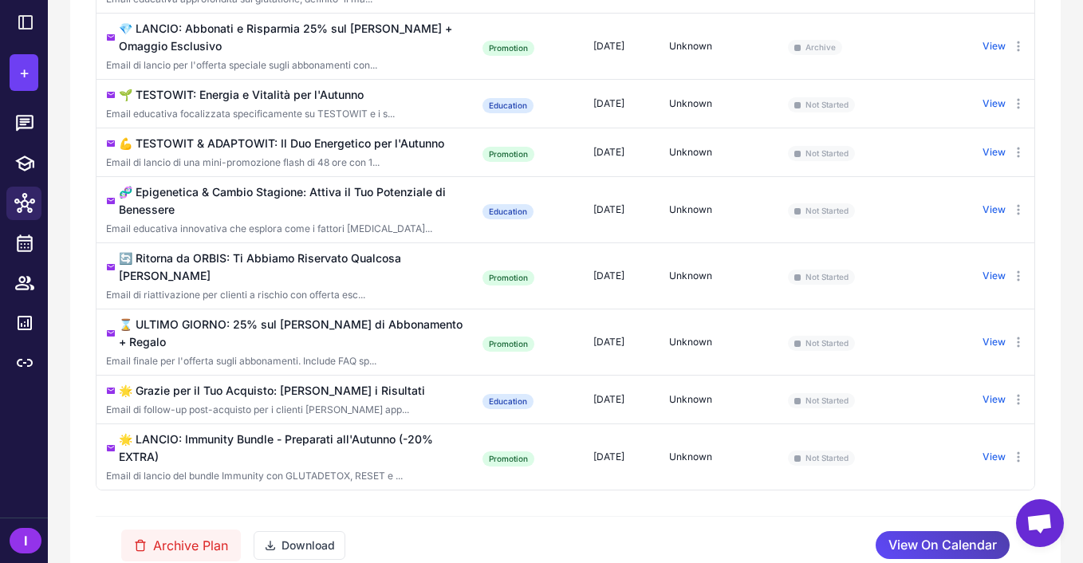
scroll to position [1193, 0]
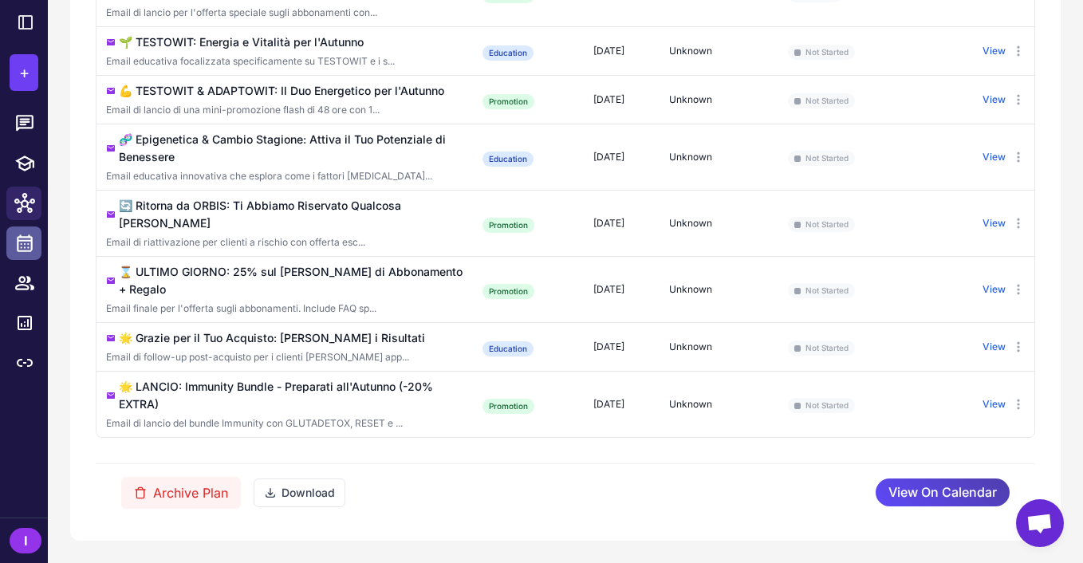
click at [17, 242] on icon at bounding box center [25, 244] width 16 height 18
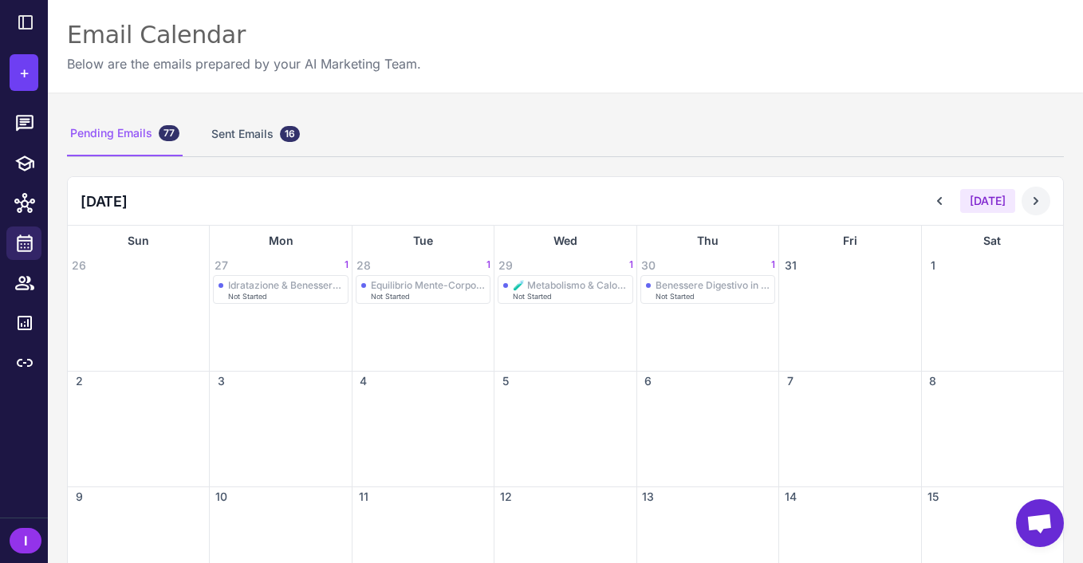
click at [1028, 203] on button at bounding box center [1036, 201] width 29 height 29
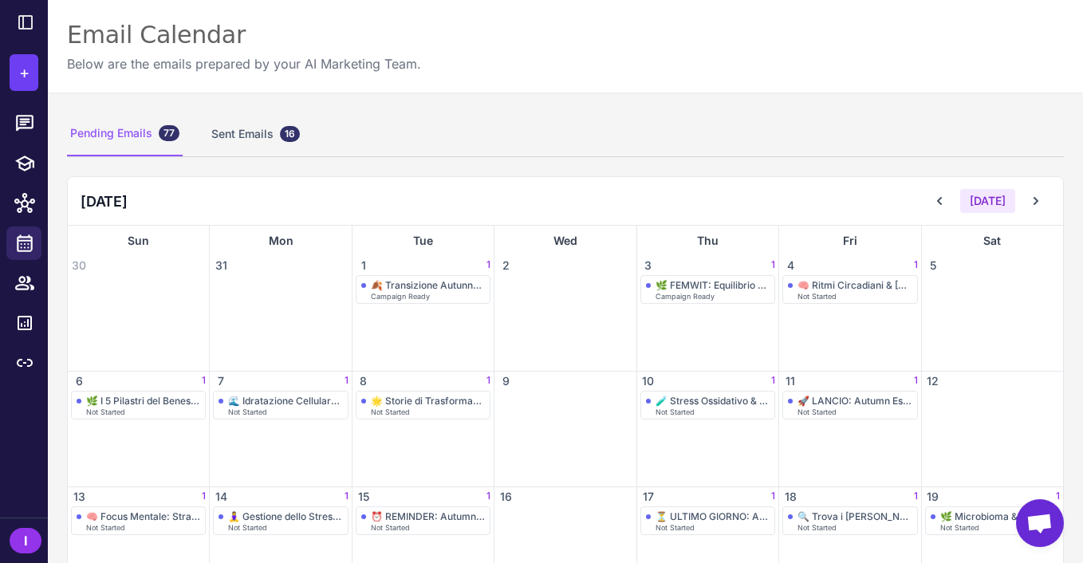
scroll to position [175, 0]
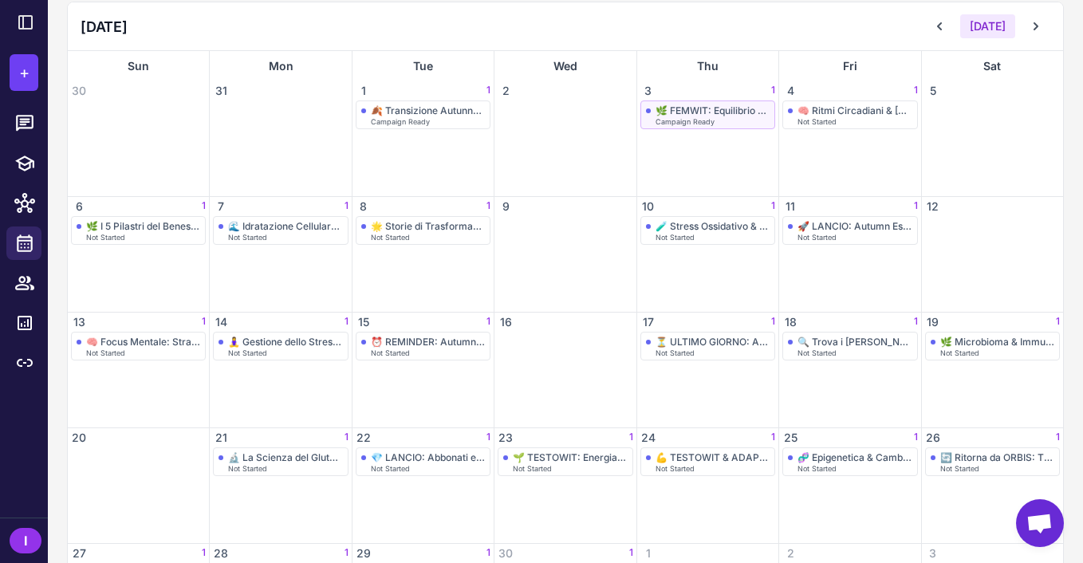
click at [696, 118] on span "Campaign Ready" at bounding box center [685, 121] width 59 height 7
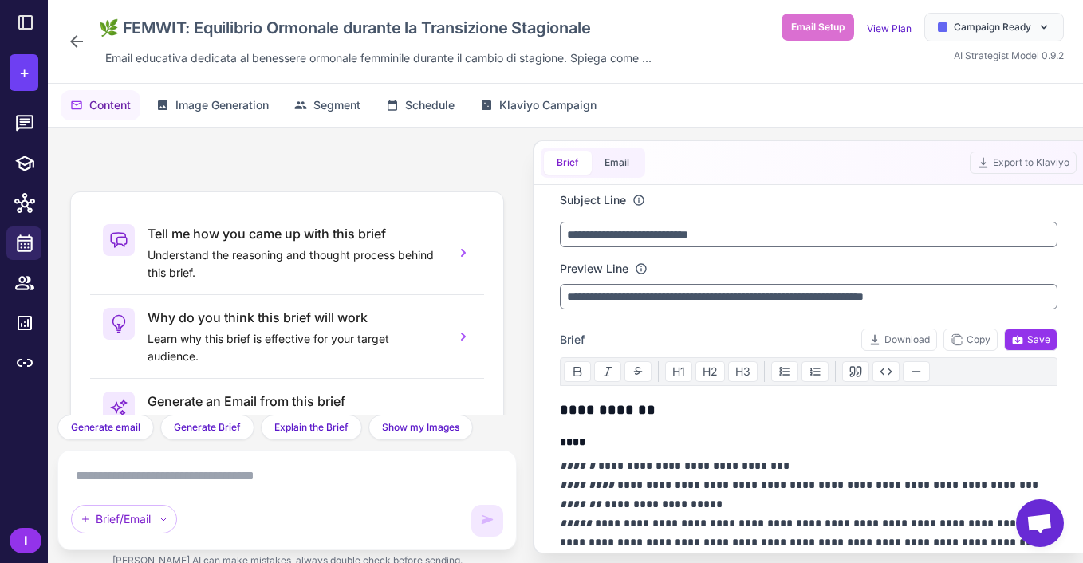
scroll to position [170, 0]
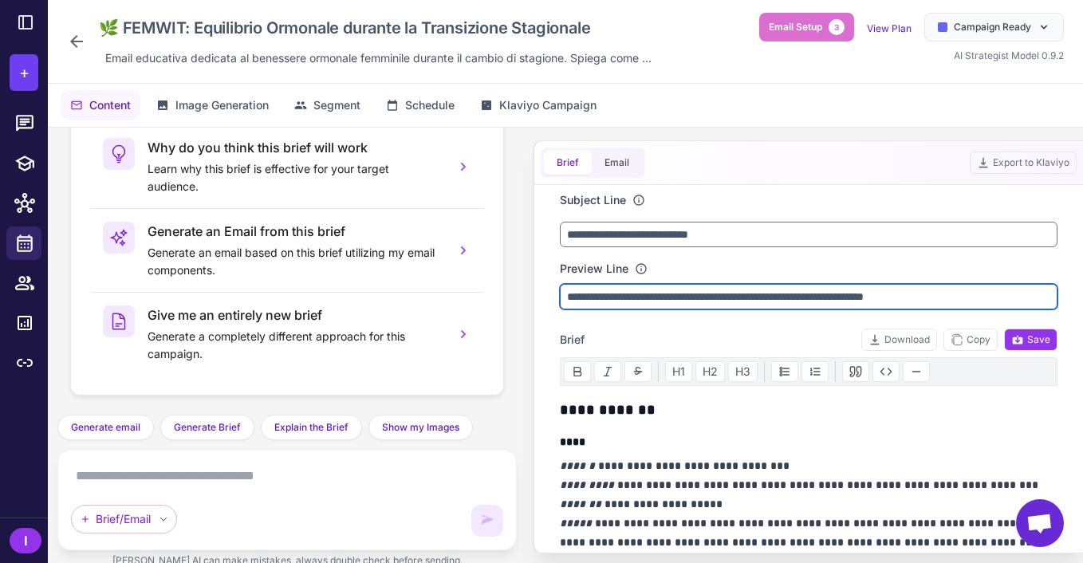
click at [649, 299] on input "**********" at bounding box center [809, 297] width 498 height 26
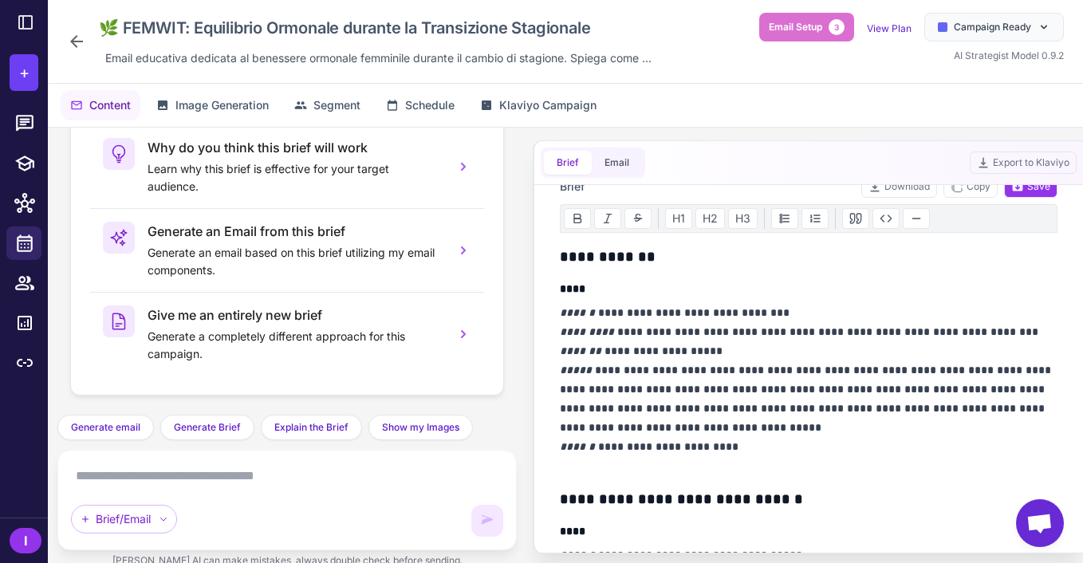
type input "**********"
click at [603, 319] on p "**********" at bounding box center [809, 389] width 498 height 172
click at [871, 390] on p "**********" at bounding box center [809, 389] width 498 height 172
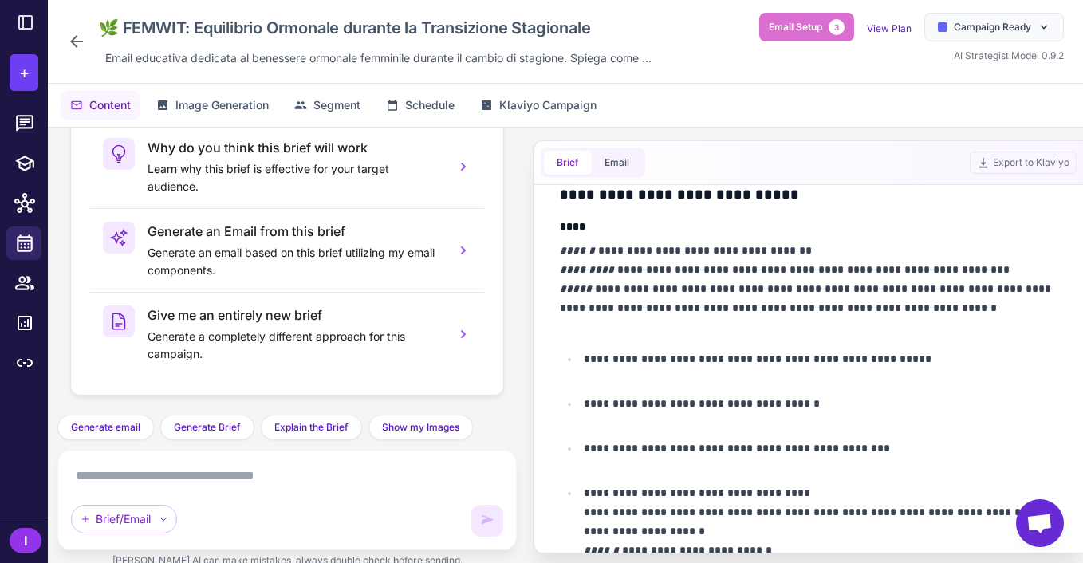
scroll to position [683, 0]
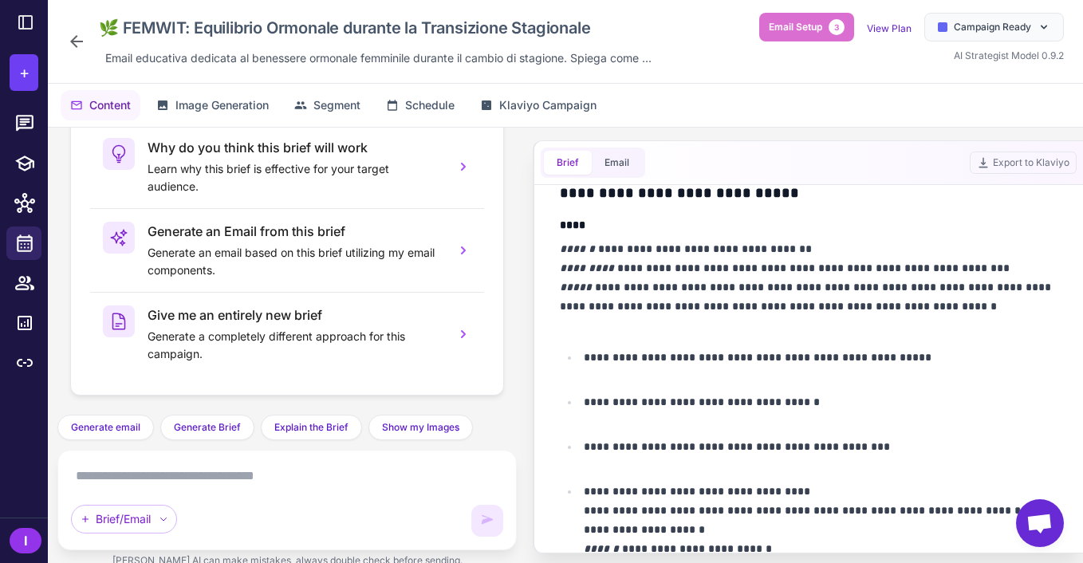
click at [615, 265] on p "**********" at bounding box center [809, 287] width 498 height 96
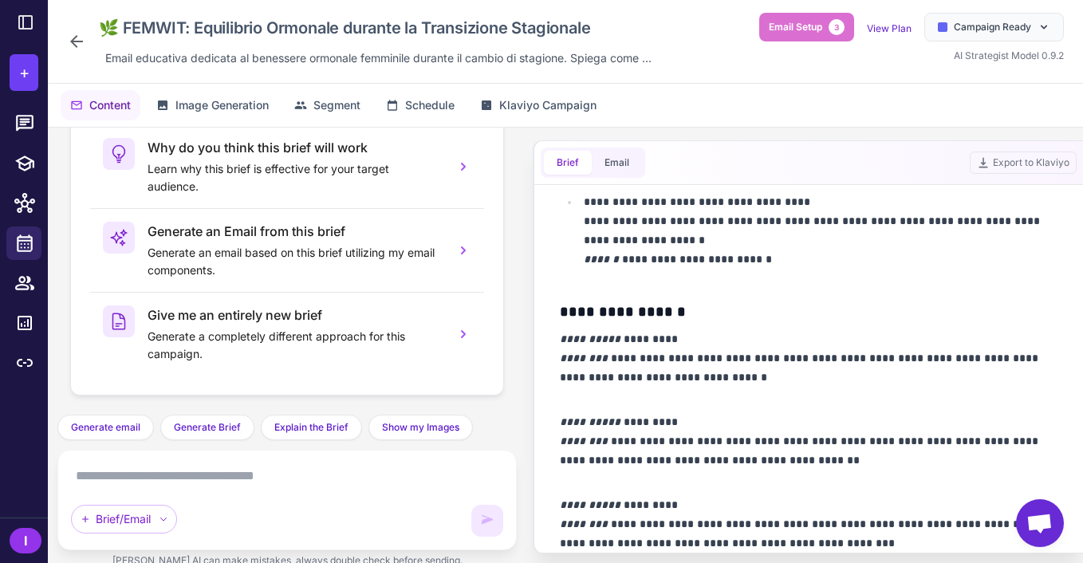
scroll to position [998, 0]
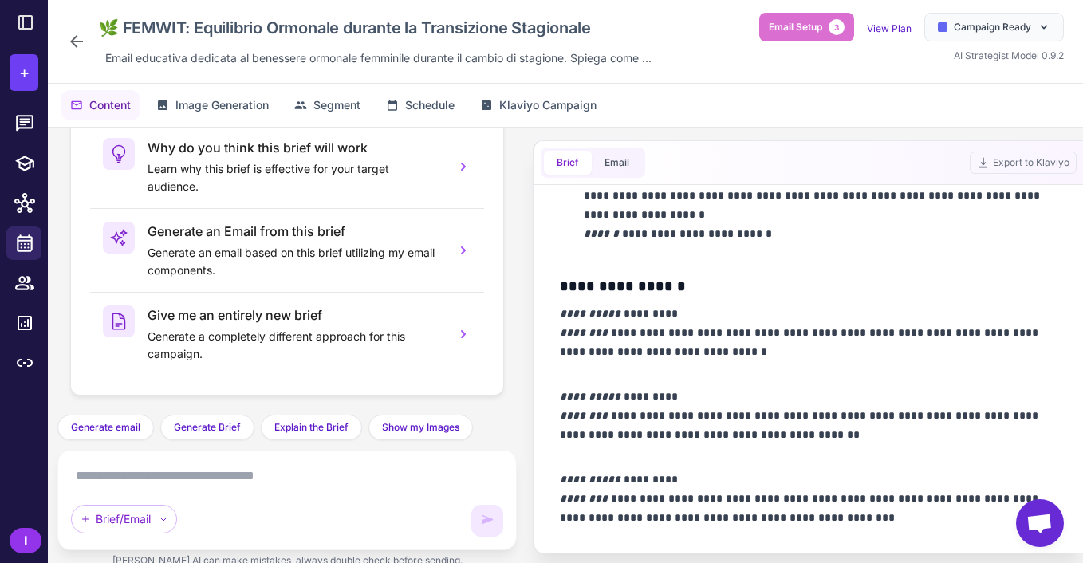
click at [831, 498] on p "**********" at bounding box center [809, 508] width 498 height 77
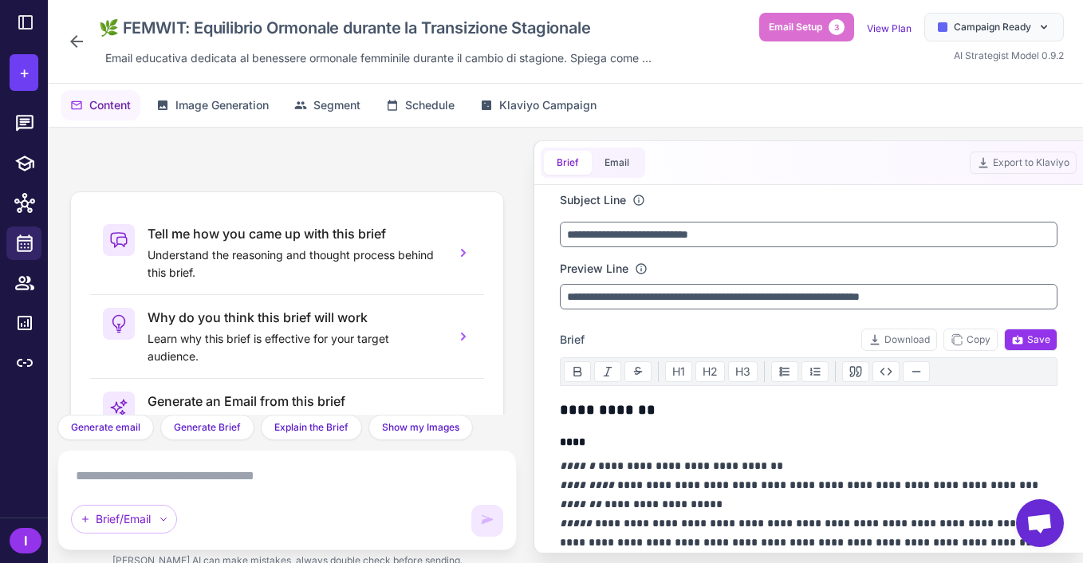
scroll to position [170, 0]
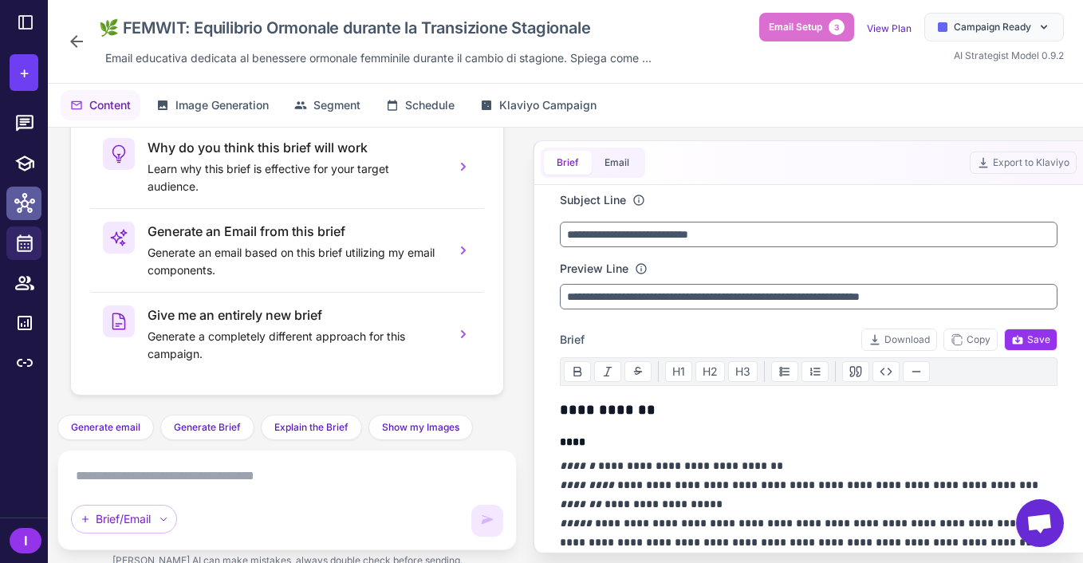
click at [25, 195] on icon at bounding box center [24, 203] width 21 height 21
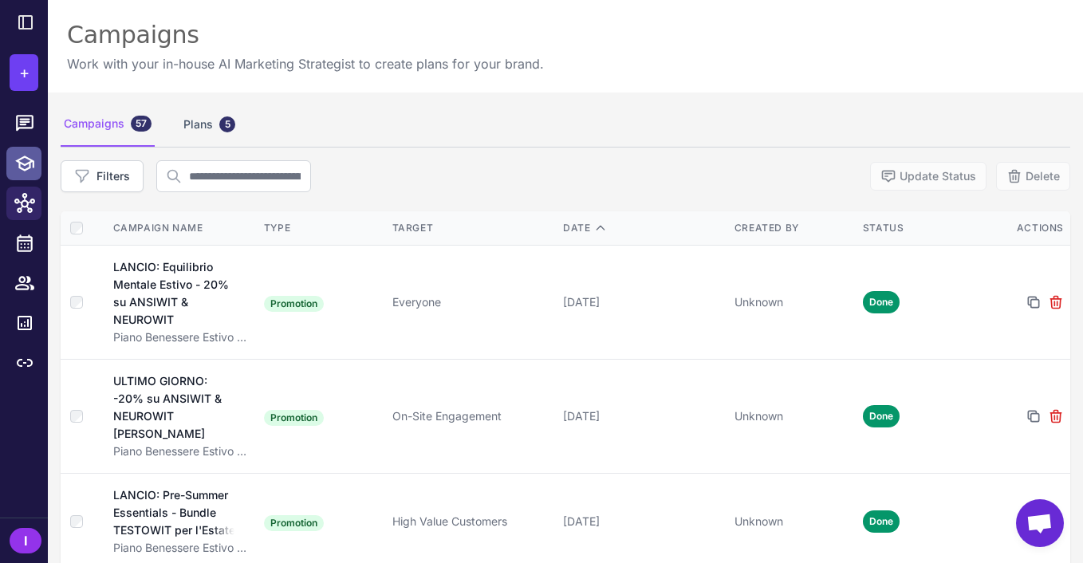
click at [30, 153] on icon at bounding box center [24, 163] width 21 height 21
select select
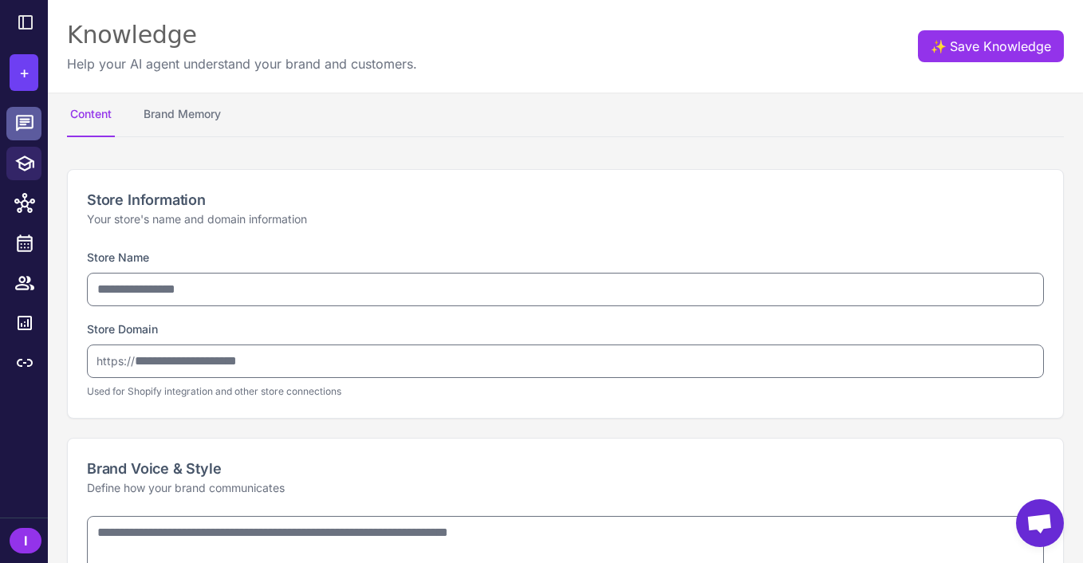
click at [30, 124] on icon at bounding box center [24, 123] width 21 height 21
